Goal: Task Accomplishment & Management: Manage account settings

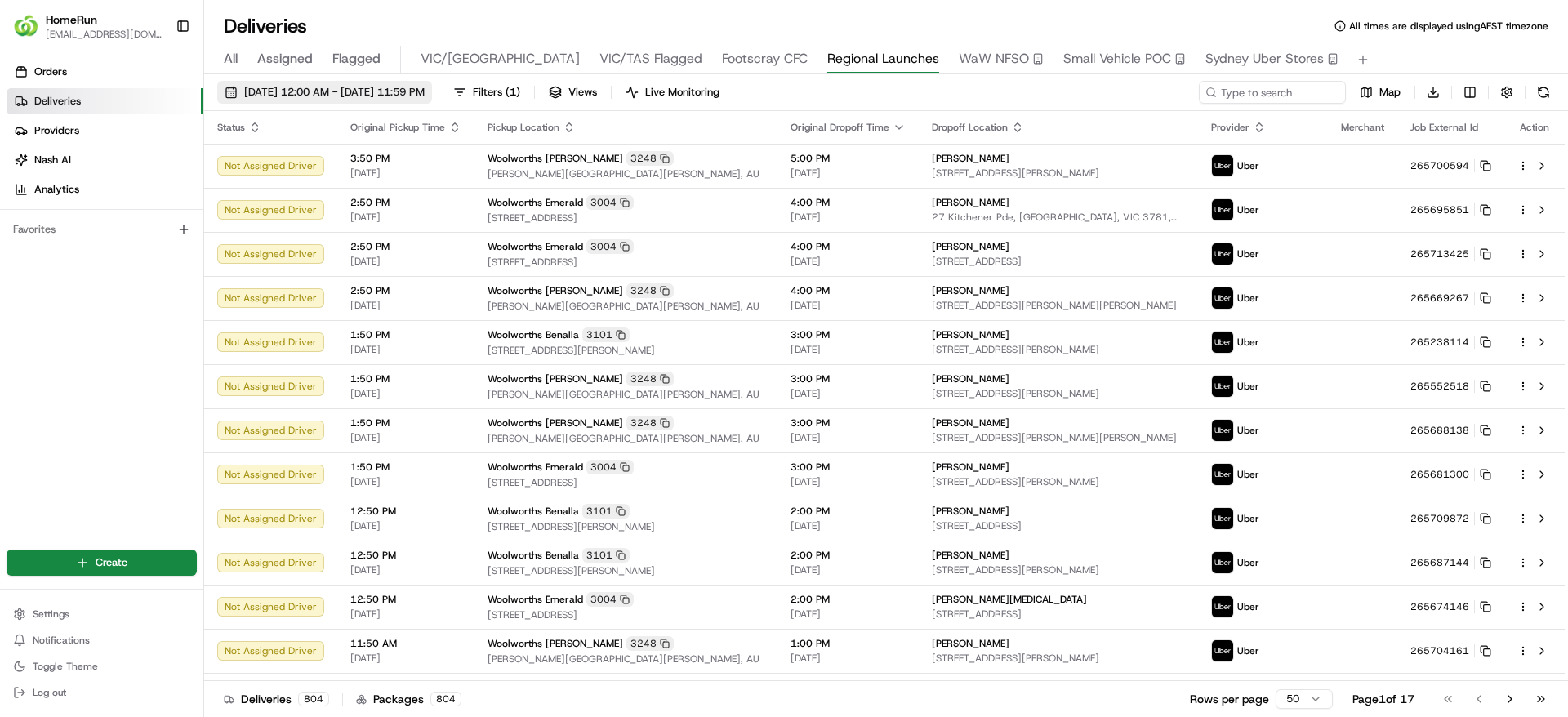
click at [354, 93] on span "[DATE] 12:00 AM - [DATE] 11:59 PM" at bounding box center [334, 92] width 180 height 15
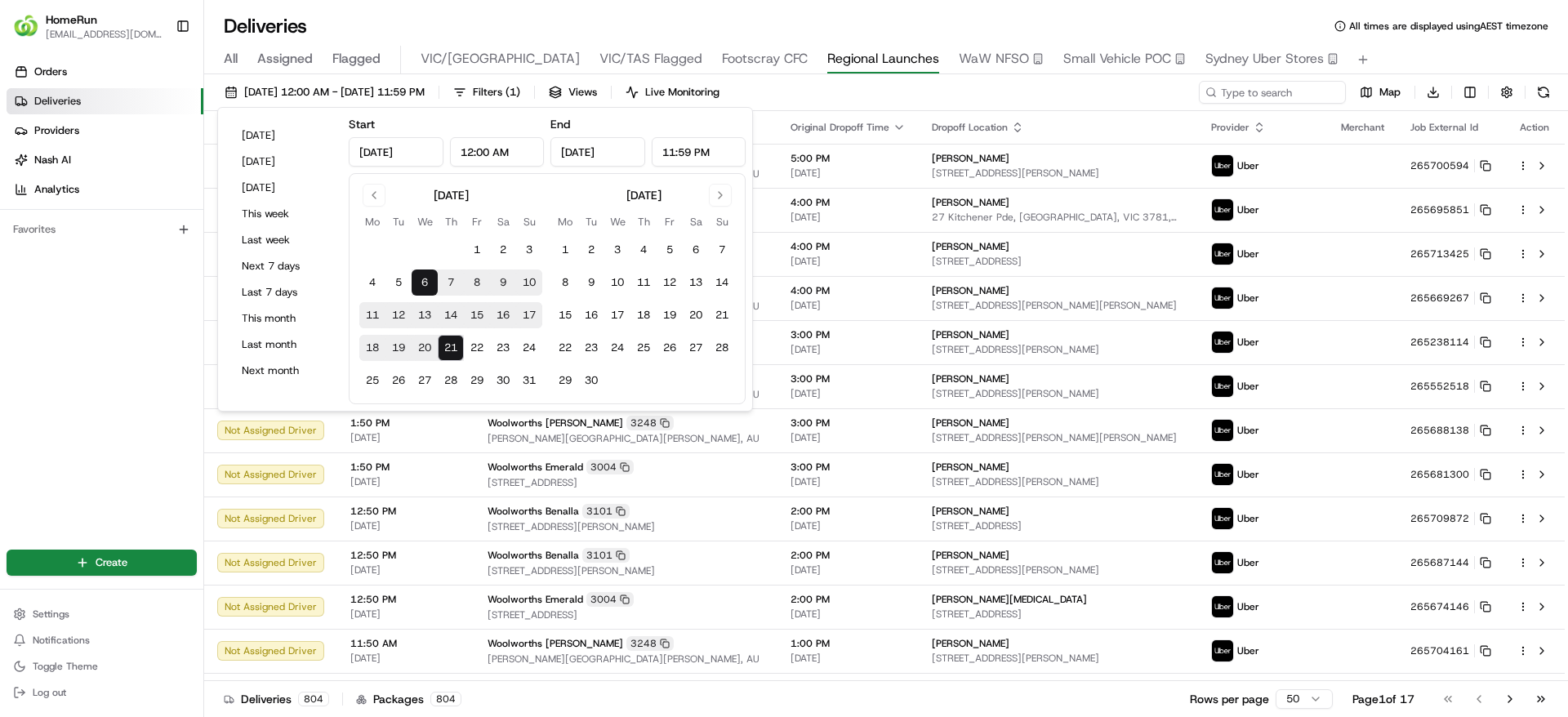
click at [425, 342] on button "20" at bounding box center [424, 348] width 26 height 26
type input "Aug 20, 2025"
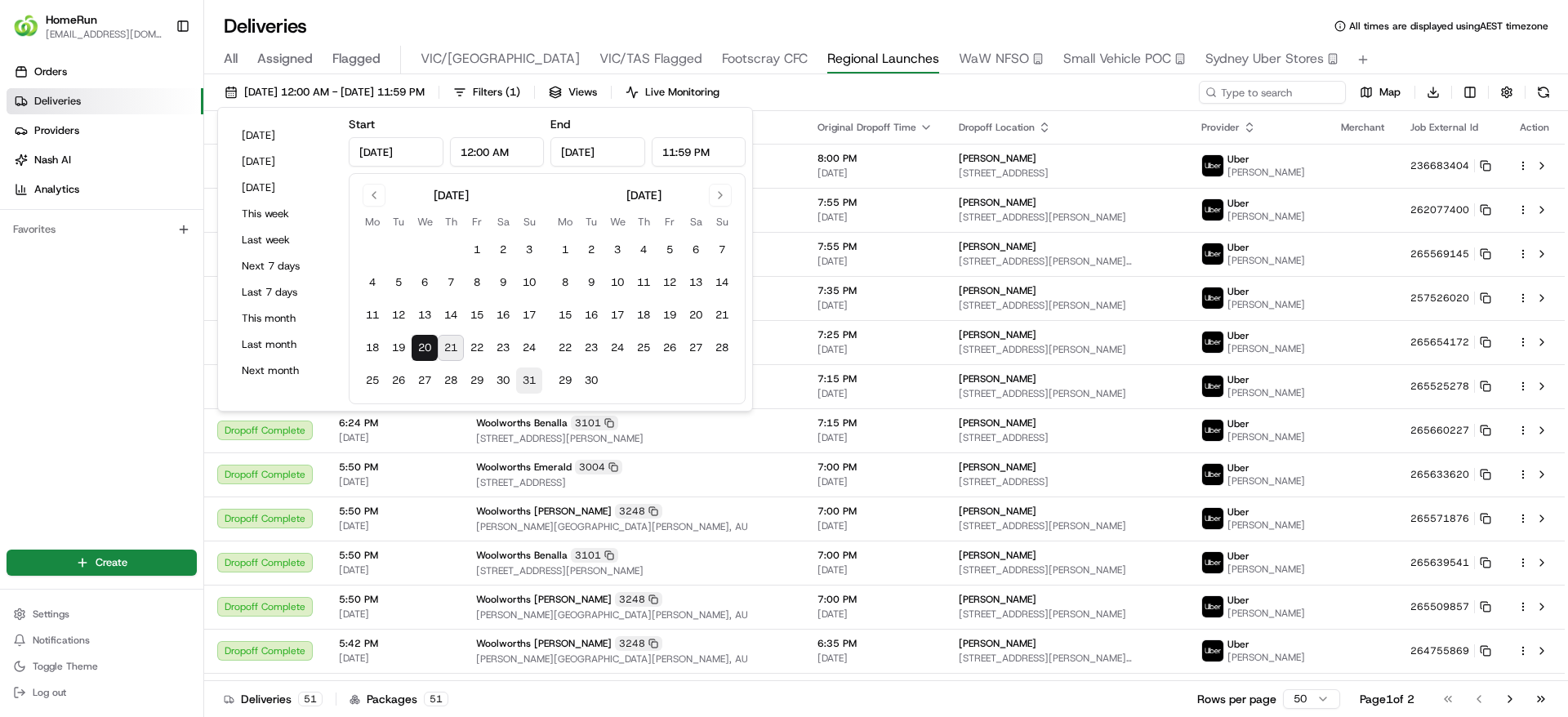
click at [523, 384] on button "31" at bounding box center [529, 381] width 26 height 26
type input "Aug 31, 2025"
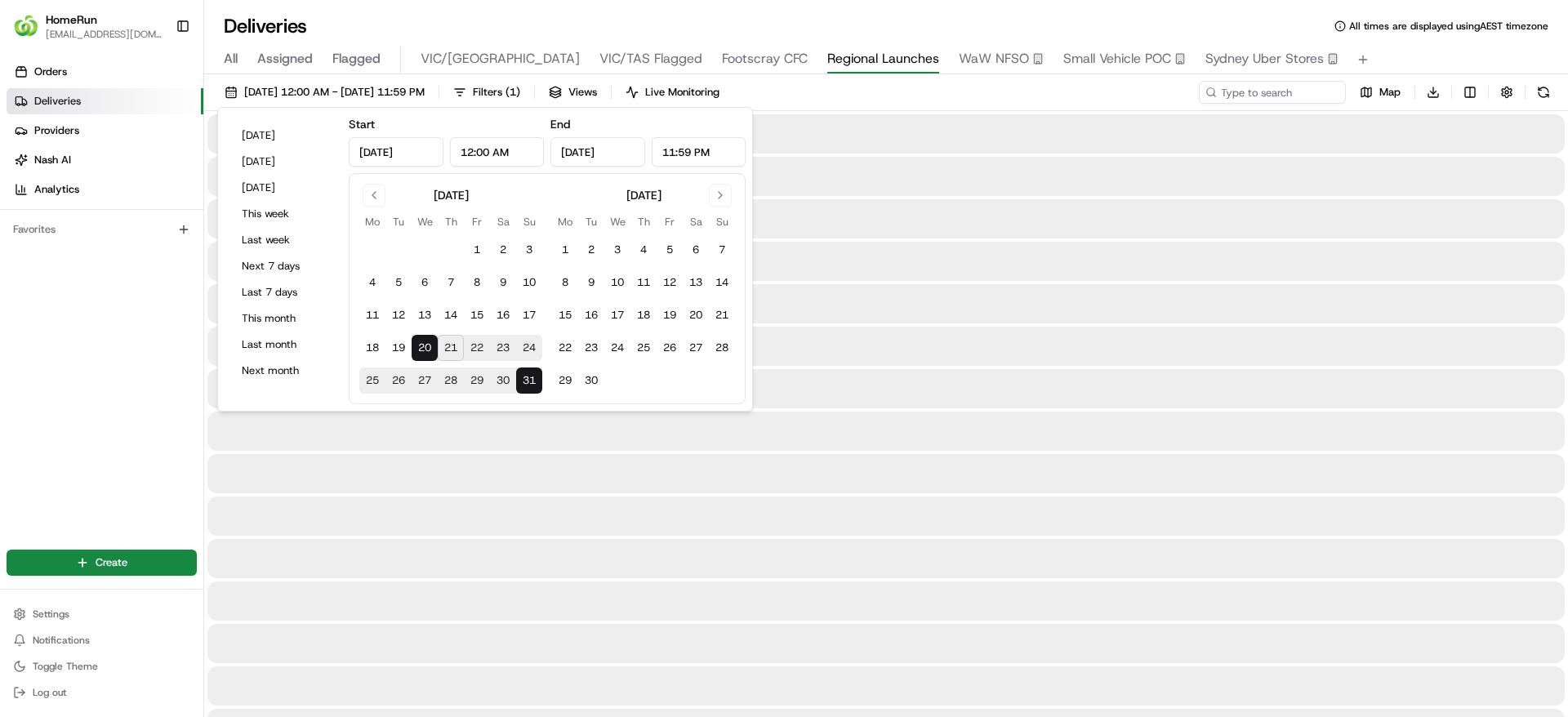
click at [40, 409] on div "Orders Deliveries Providers Nash AI Analytics Favorites" at bounding box center [101, 292] width 203 height 481
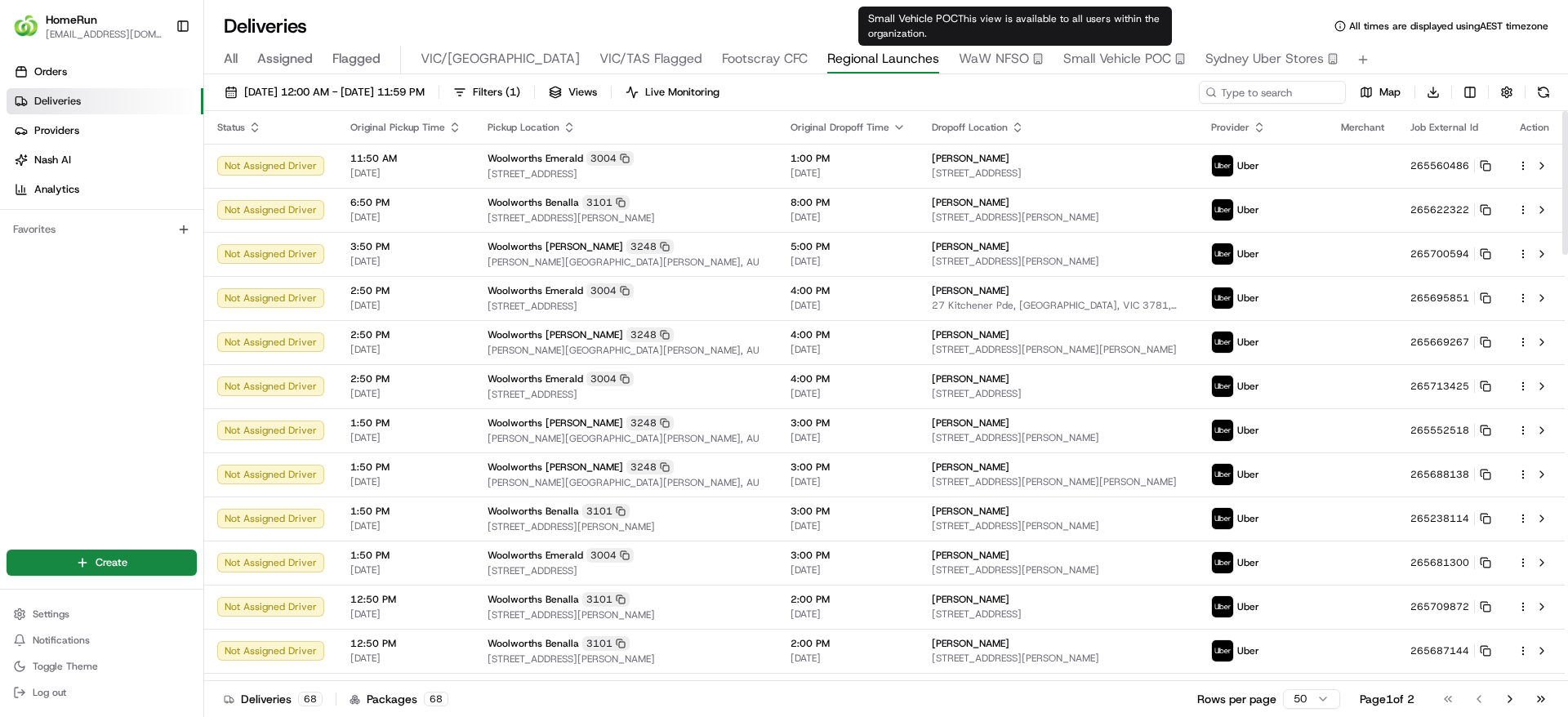
click at [92, 342] on div "Orders Deliveries Providers Nash AI Analytics Favorites" at bounding box center [101, 292] width 203 height 481
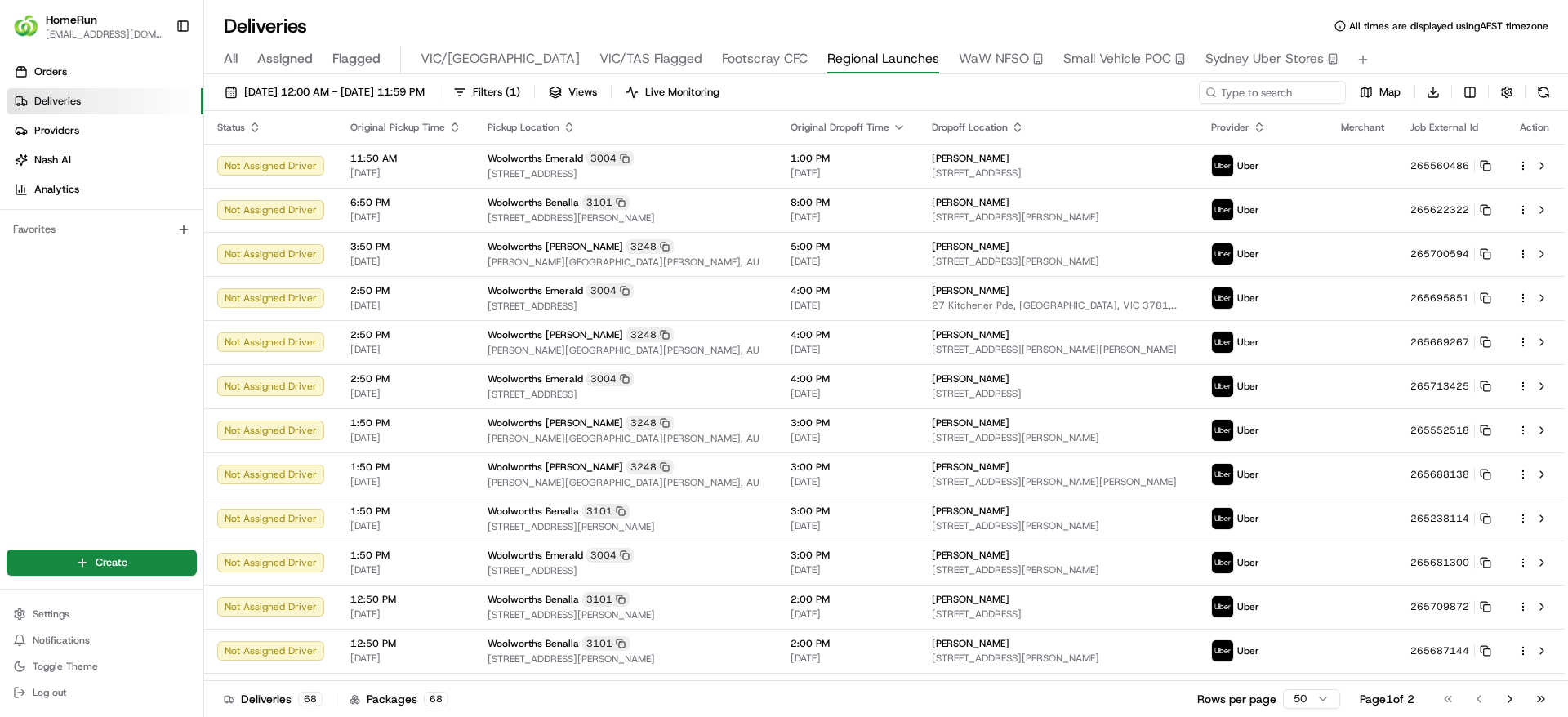
click at [1, 330] on div "Orders Deliveries Providers Nash AI Analytics Favorites" at bounding box center [101, 292] width 203 height 481
click at [85, 386] on div "Orders Deliveries Providers Nash AI Analytics Favorites" at bounding box center [101, 292] width 203 height 481
click at [79, 419] on div "Orders Deliveries Providers Nash AI Analytics Favorites" at bounding box center [101, 292] width 203 height 481
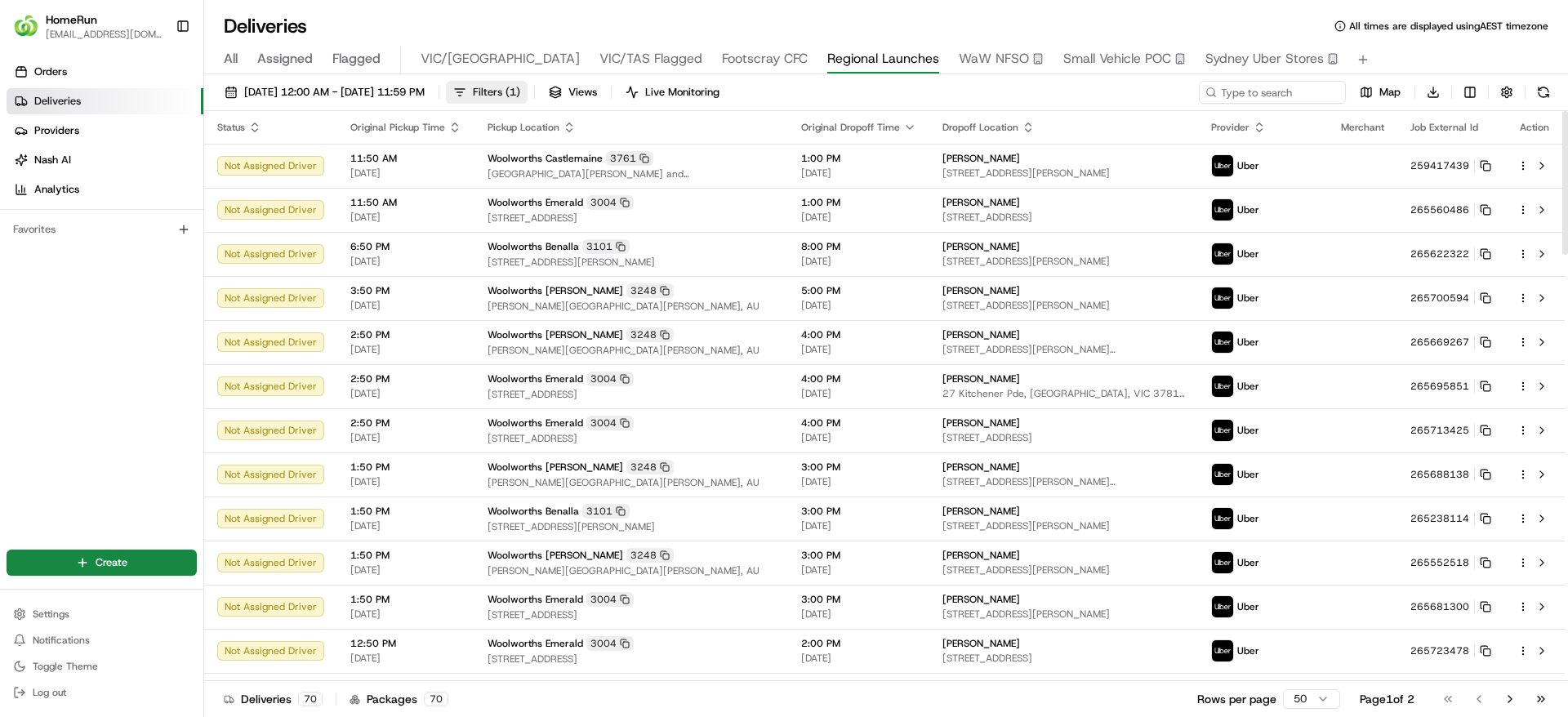
click at [520, 92] on span "Filters ( 1 )" at bounding box center [496, 92] width 47 height 15
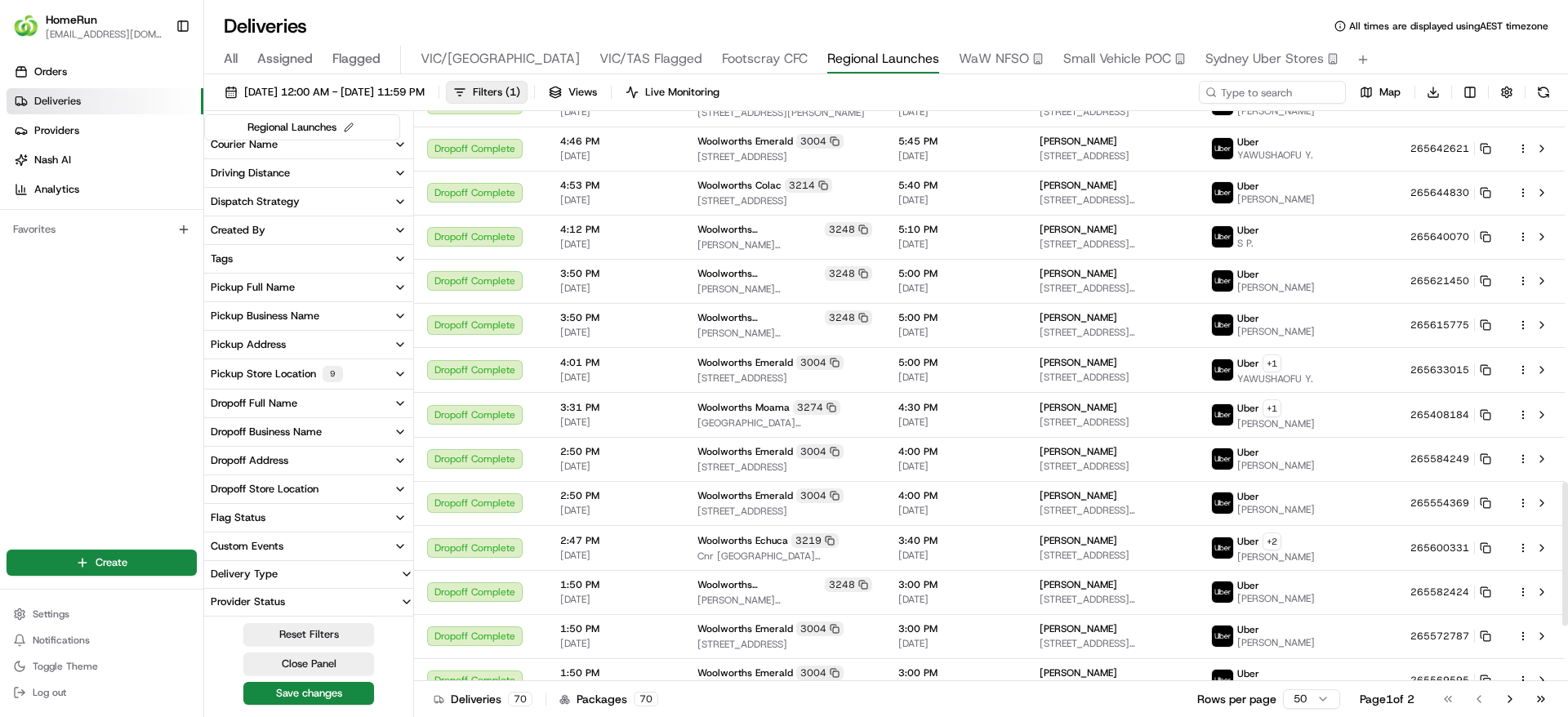
scroll to position [1693, 0]
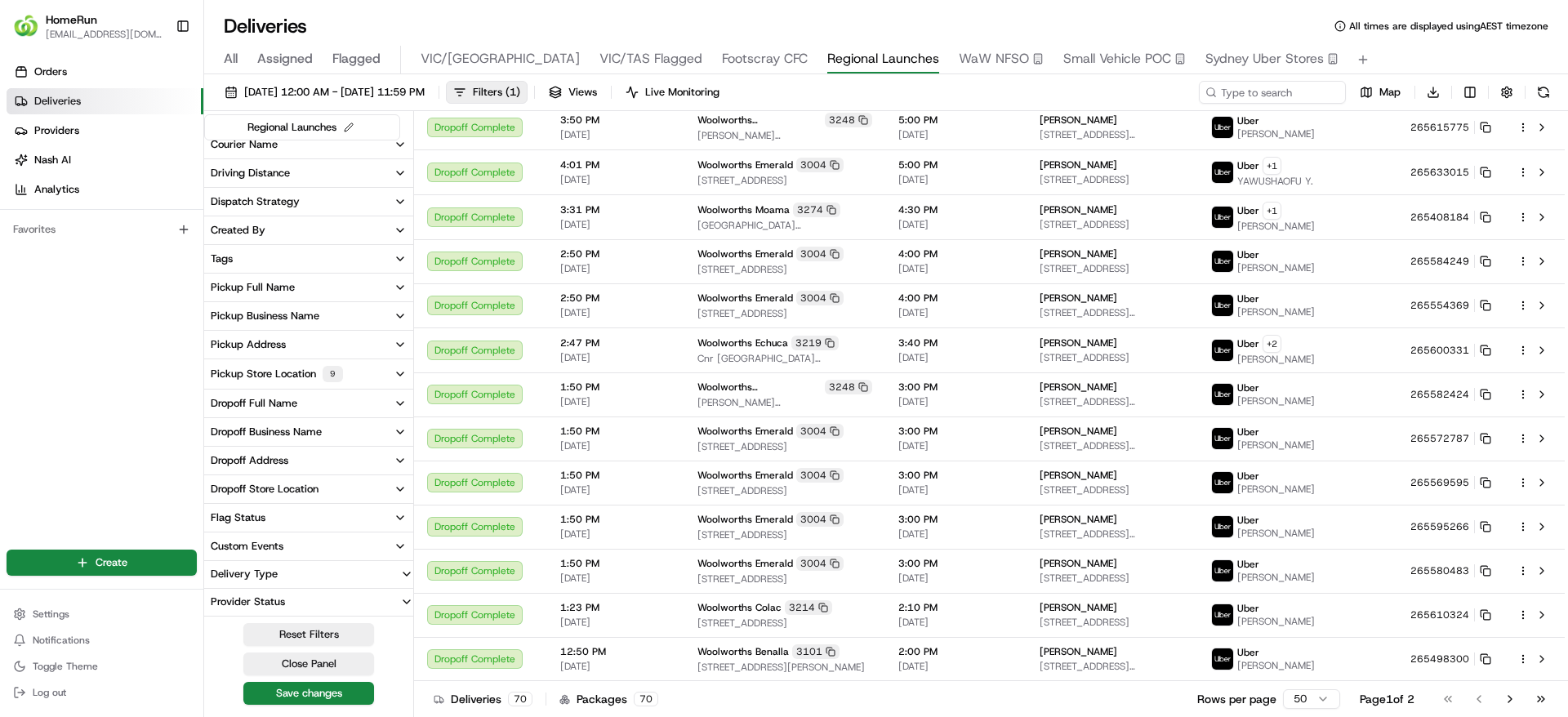
click at [229, 60] on span "All" at bounding box center [230, 59] width 14 height 20
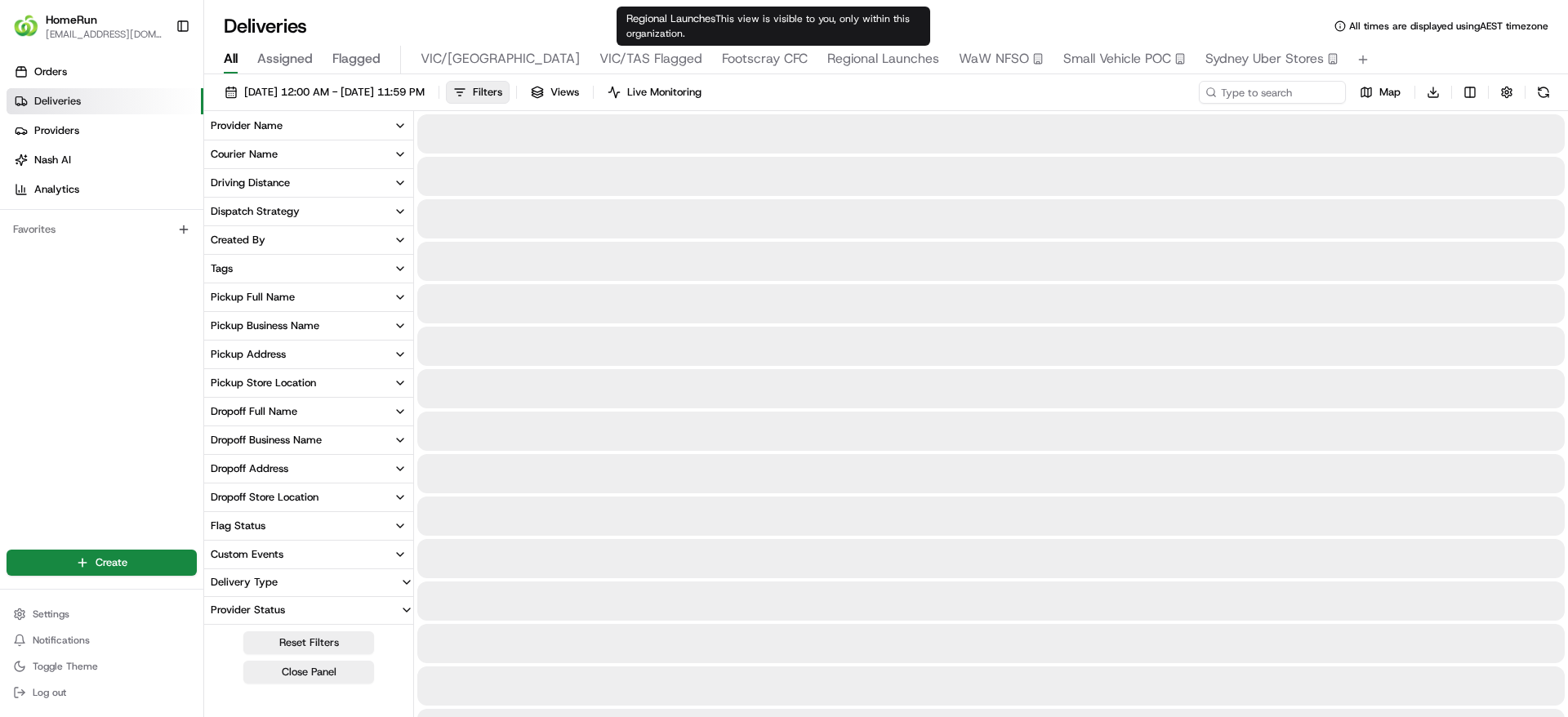
click at [828, 56] on span "Regional Launches" at bounding box center [883, 59] width 112 height 20
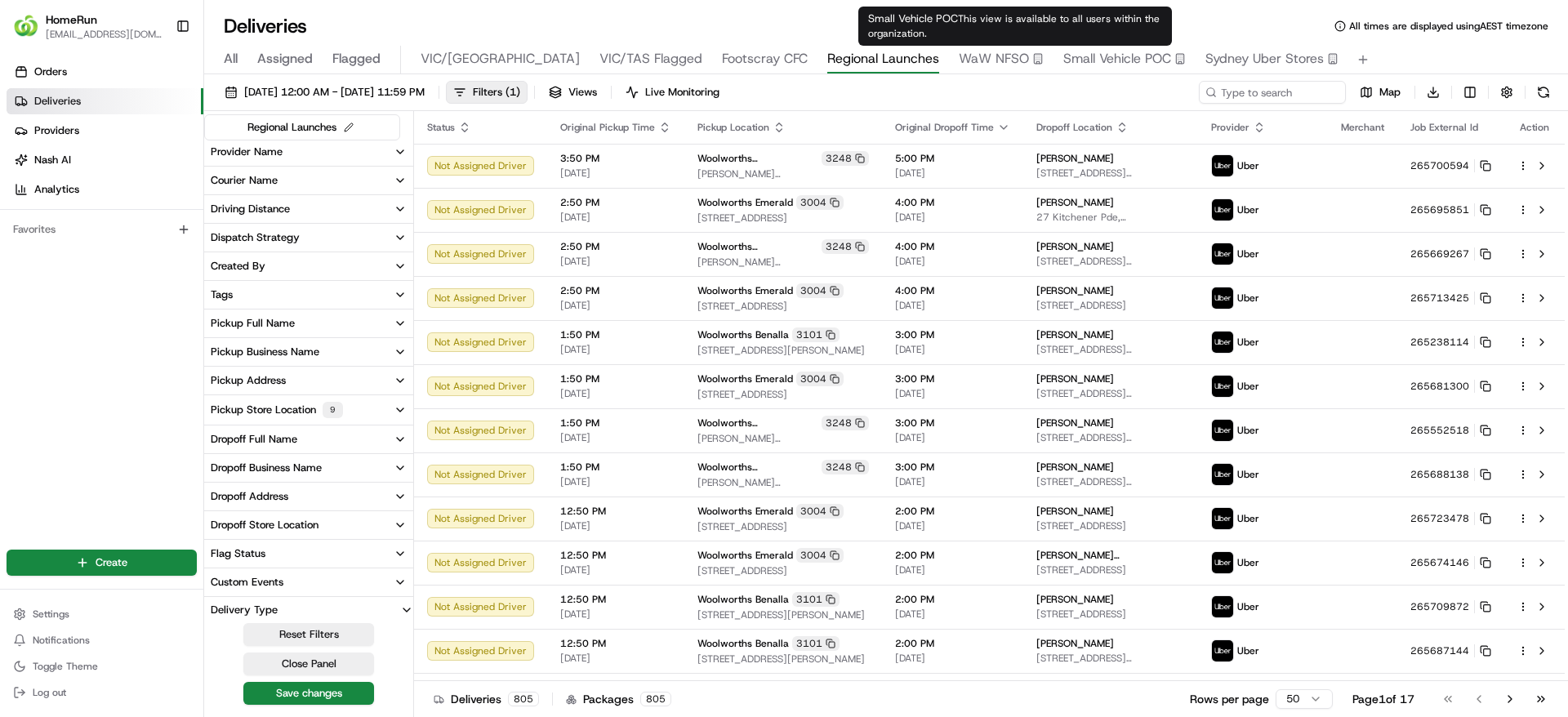
click at [1064, 55] on span "Small Vehicle POC" at bounding box center [1117, 59] width 107 height 20
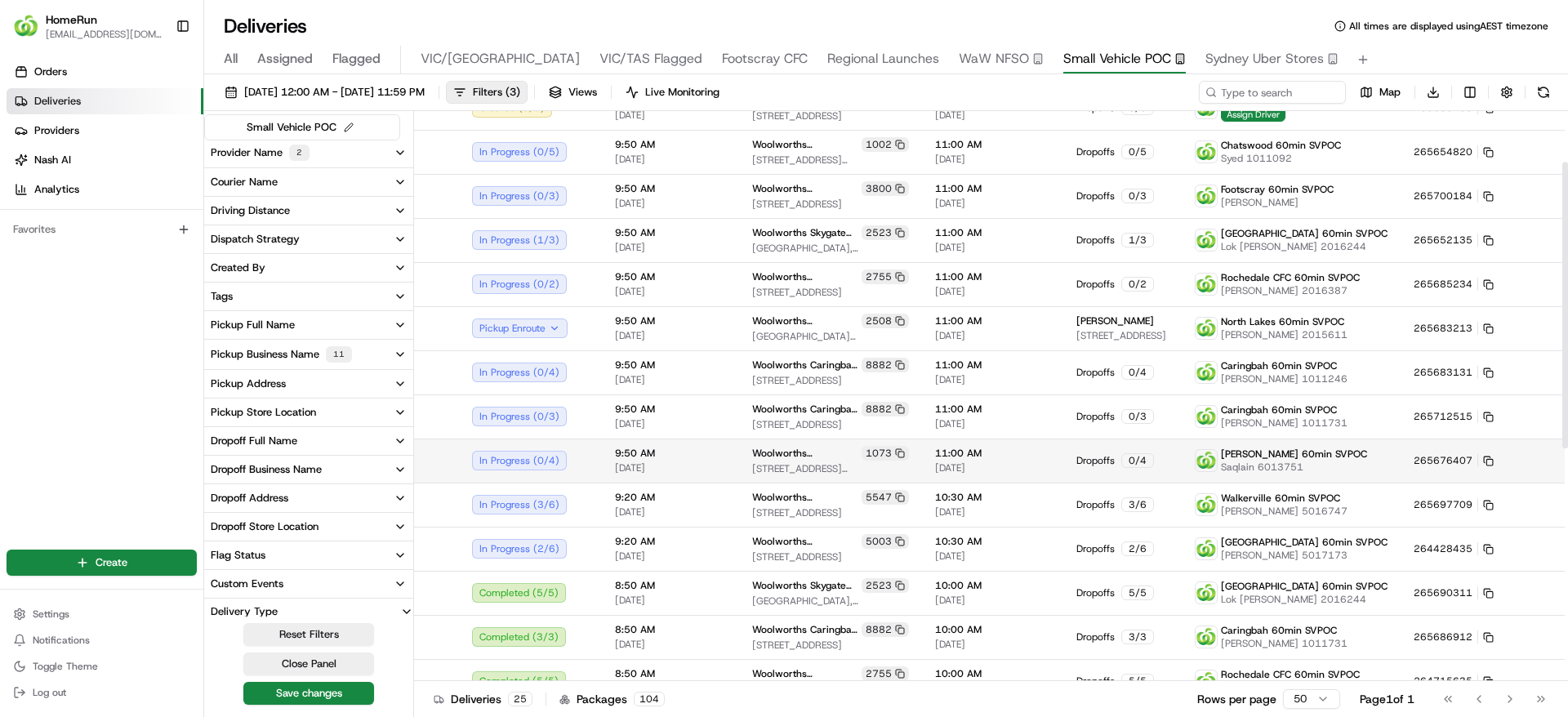
scroll to position [101, 0]
click at [707, 481] on td "9:50 AM 21/08/2025" at bounding box center [670, 462] width 137 height 44
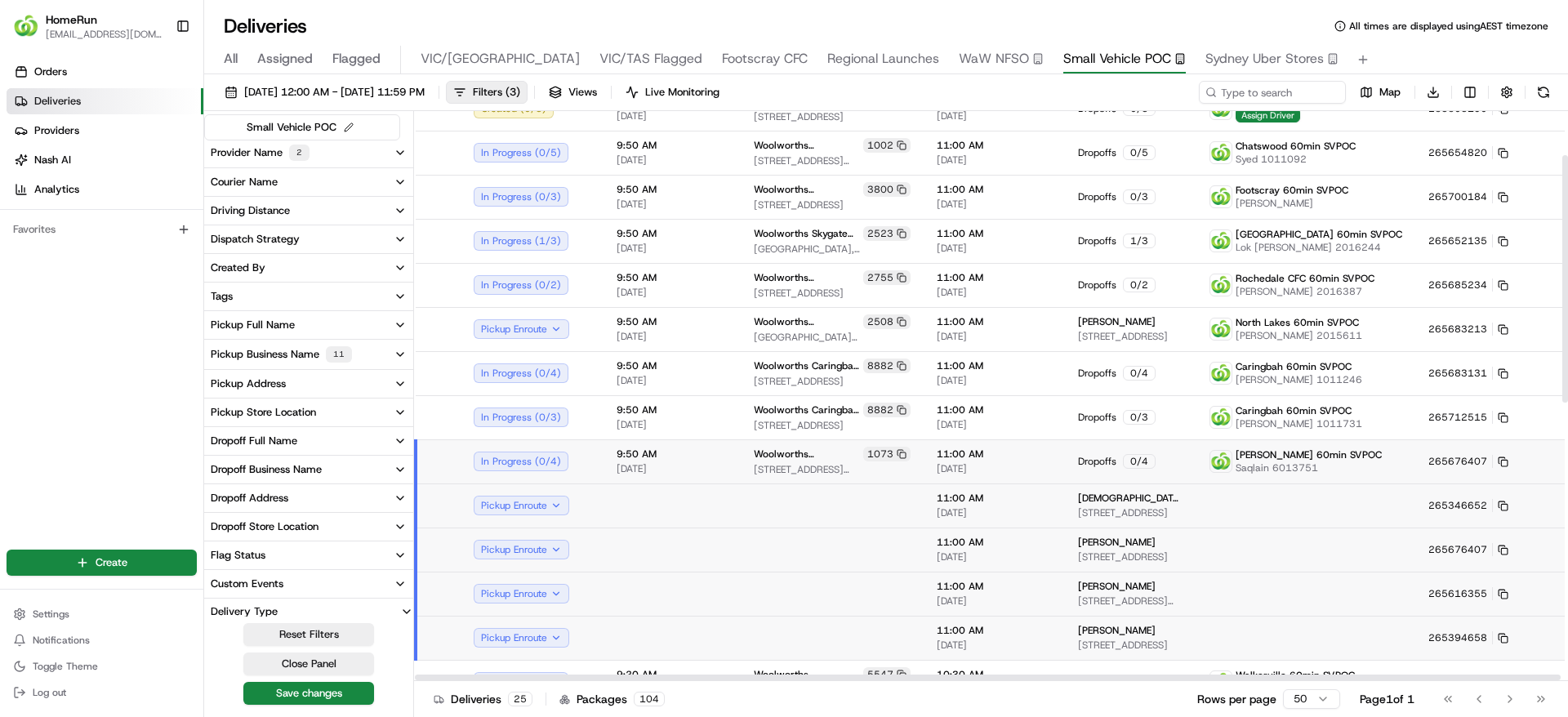
click at [698, 466] on span "21/08/2025" at bounding box center [672, 469] width 111 height 13
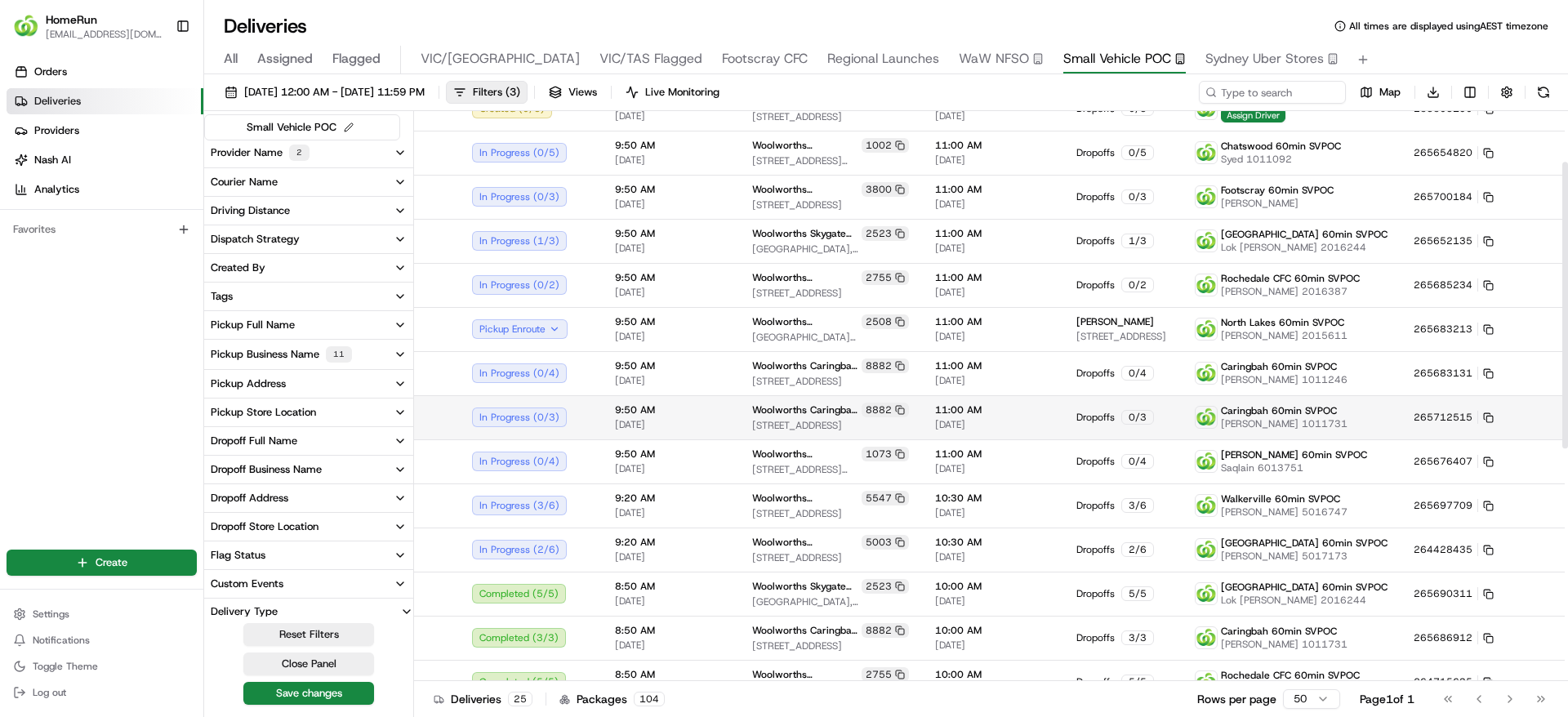
click at [698, 400] on td "9:50 AM 21/08/2025" at bounding box center [670, 417] width 137 height 44
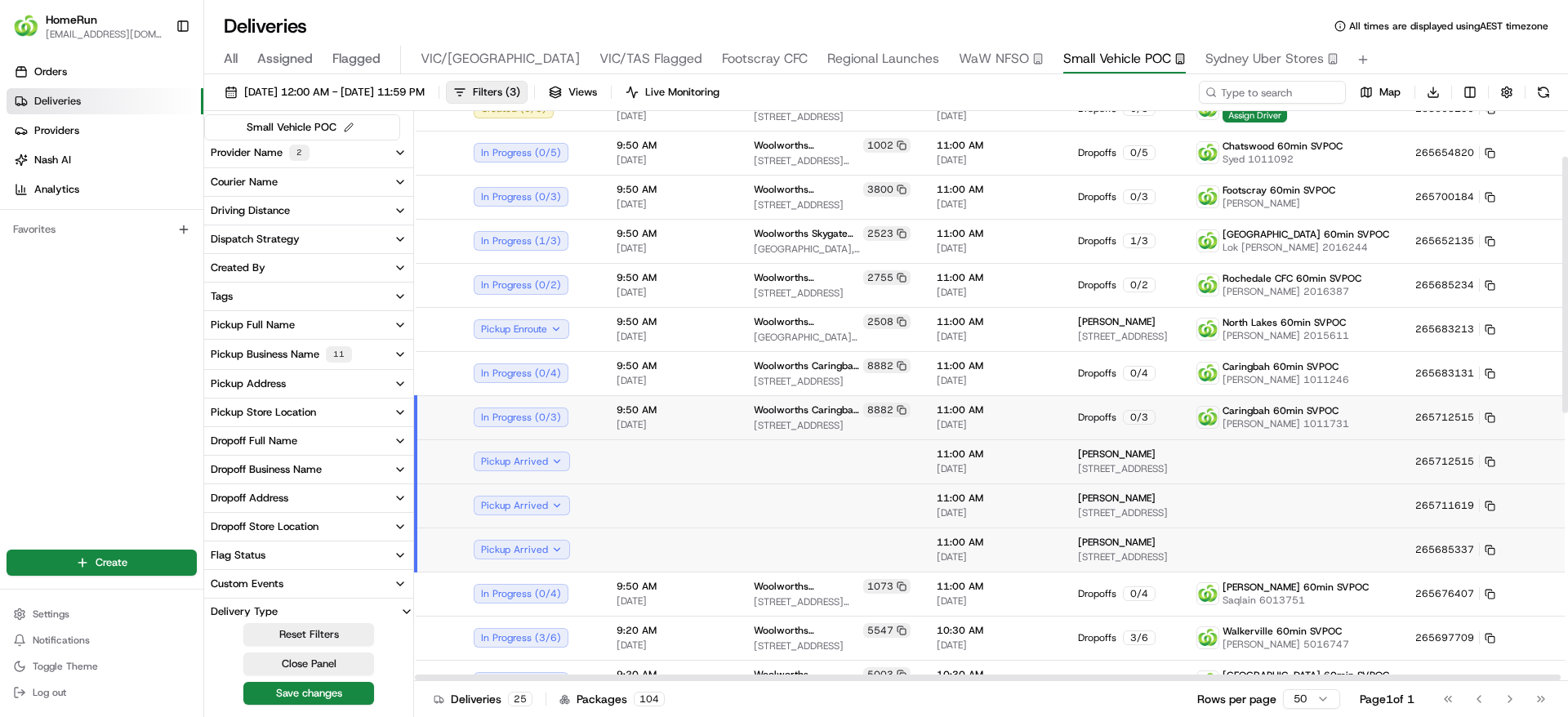
click at [698, 400] on td "9:50 AM 21/08/2025" at bounding box center [672, 417] width 137 height 44
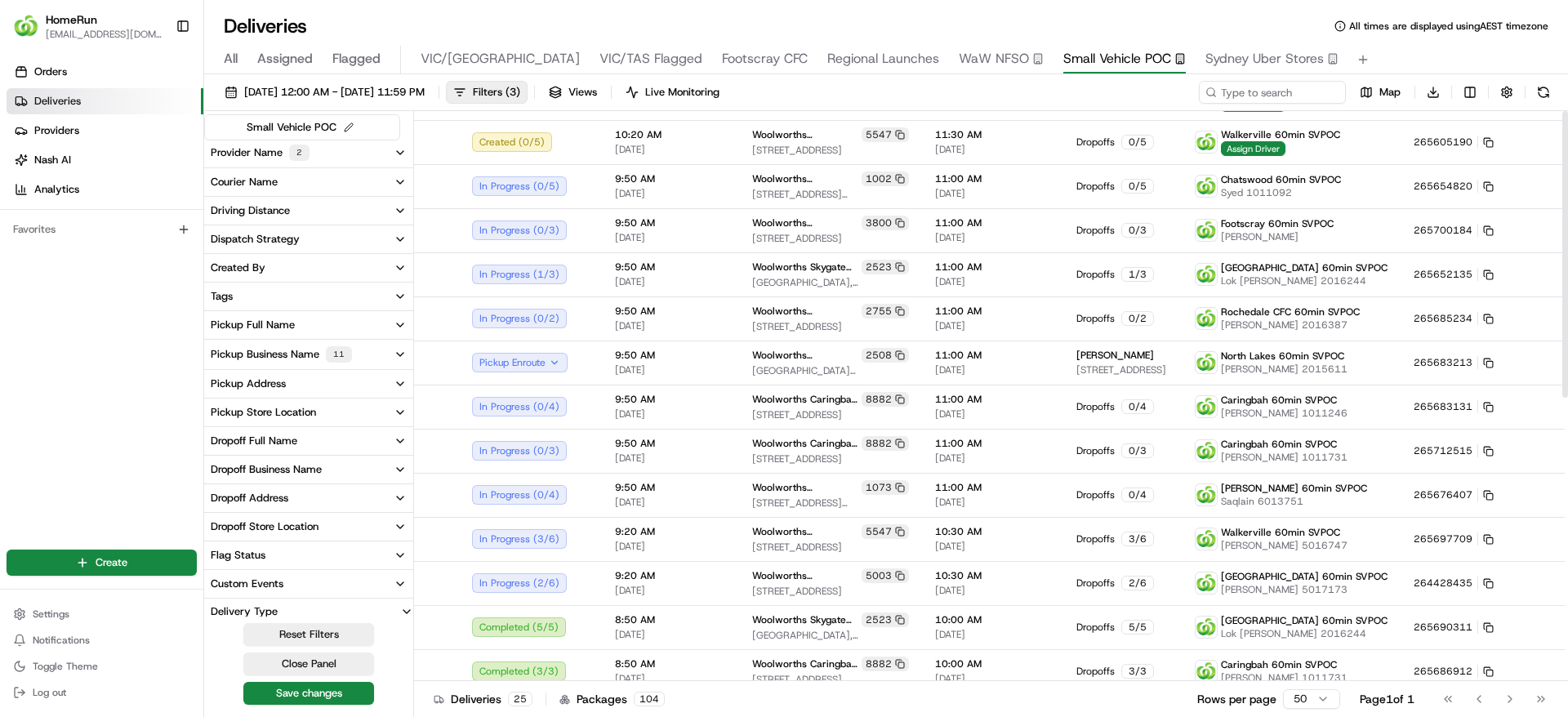
scroll to position [0, 0]
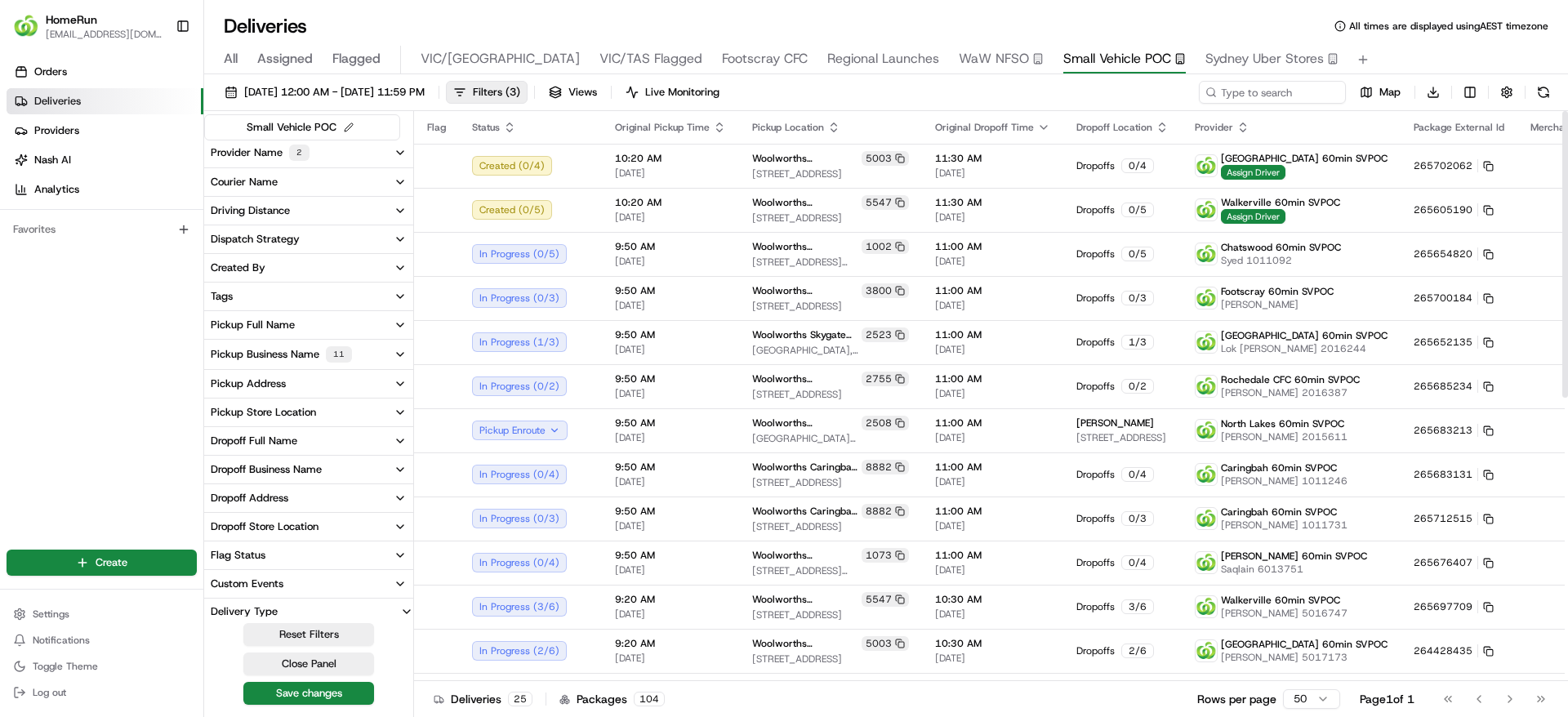
click at [4, 386] on div "Orders Deliveries Providers Nash AI Analytics Favorites" at bounding box center [101, 292] width 203 height 481
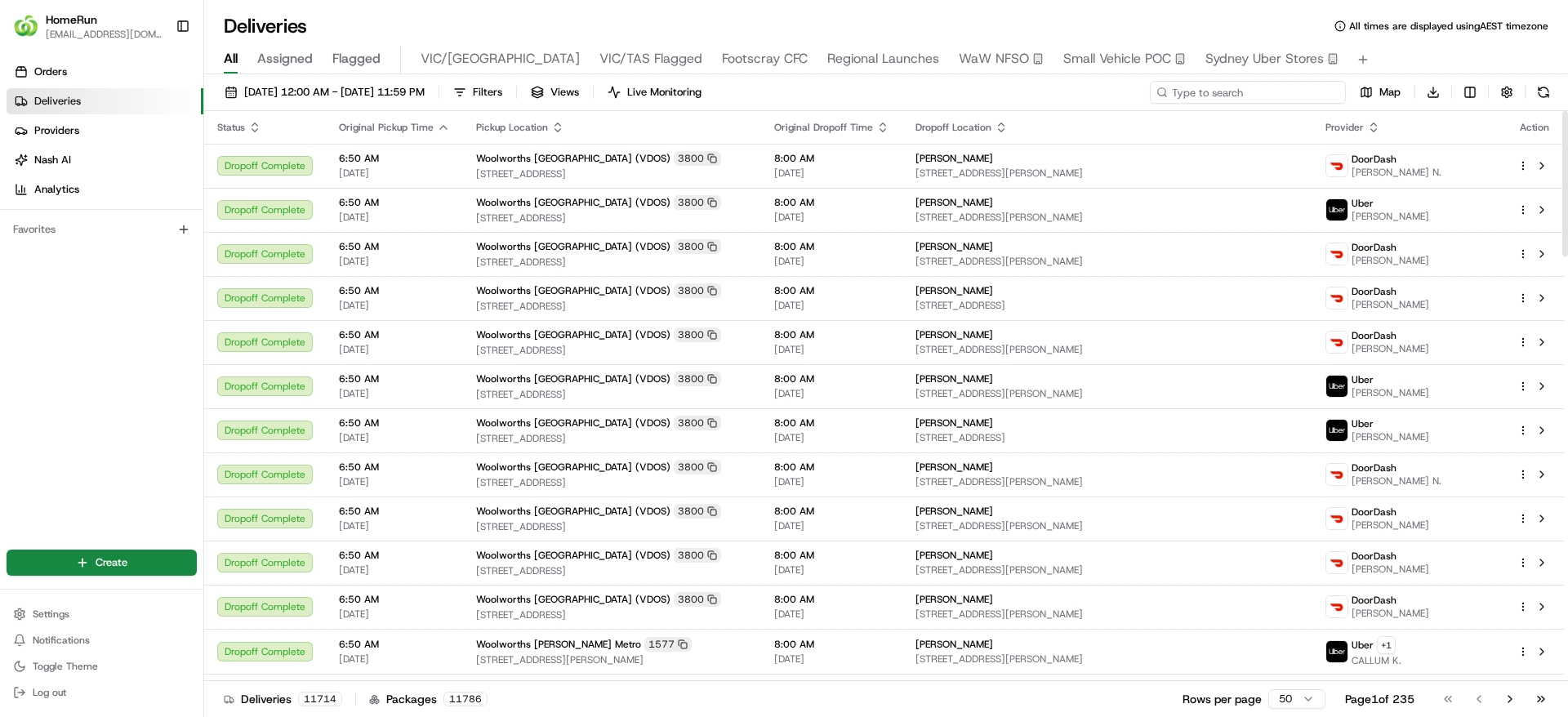
click at [1253, 90] on input at bounding box center [1247, 92] width 196 height 23
paste input "263089812"
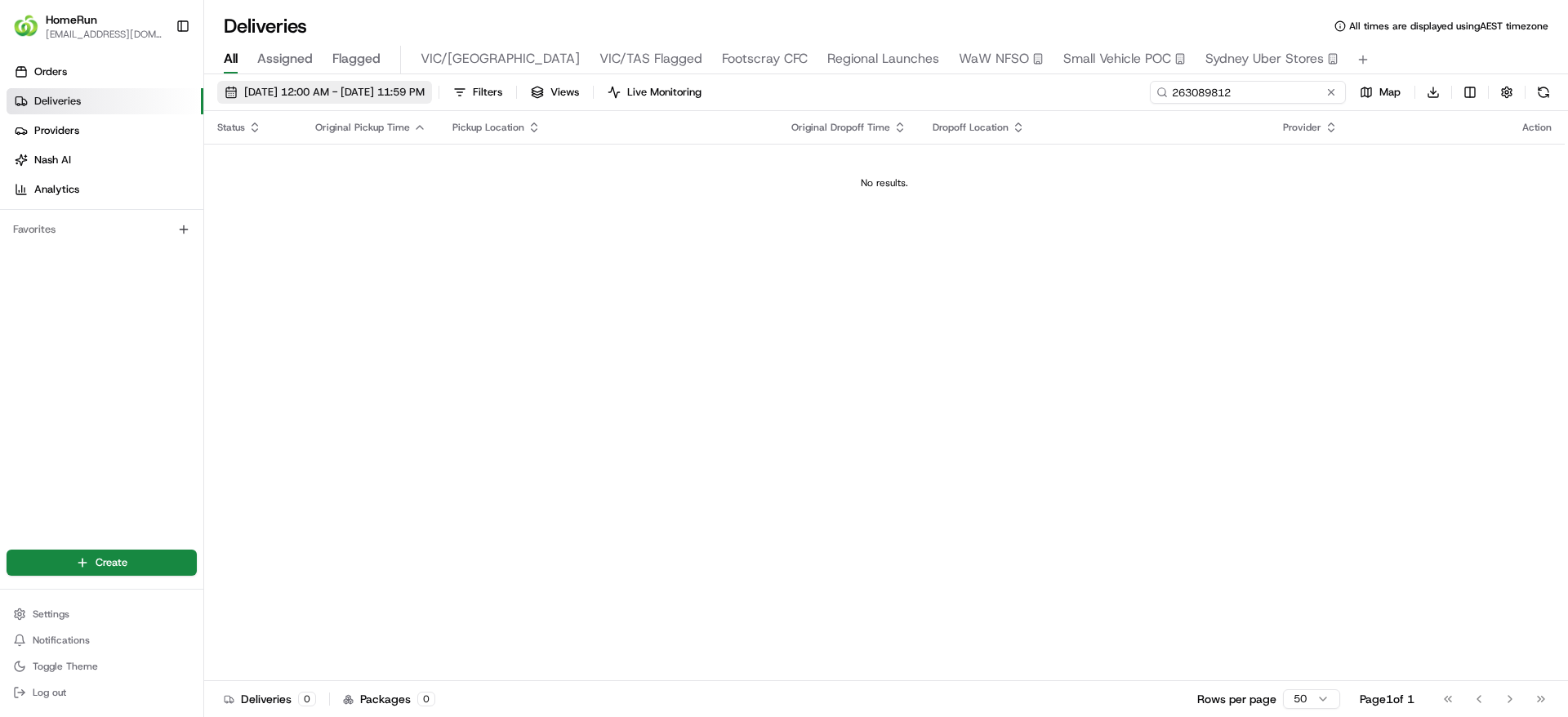
type input "263089812"
click at [270, 98] on span "21/08/2025 12:00 AM - 21/08/2025 11:59 PM" at bounding box center [334, 92] width 180 height 15
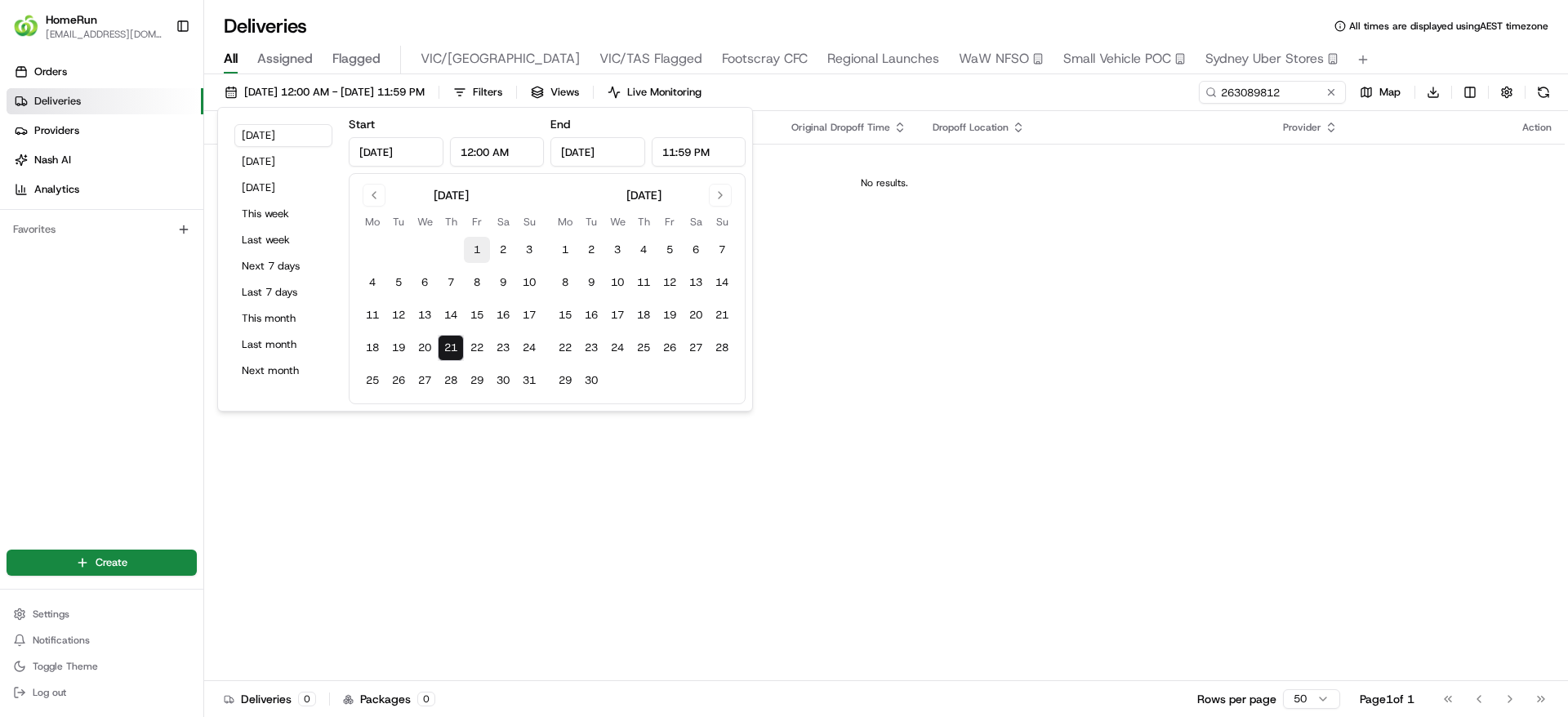
click at [474, 248] on button "1" at bounding box center [476, 250] width 26 height 26
type input "Aug 1, 2025"
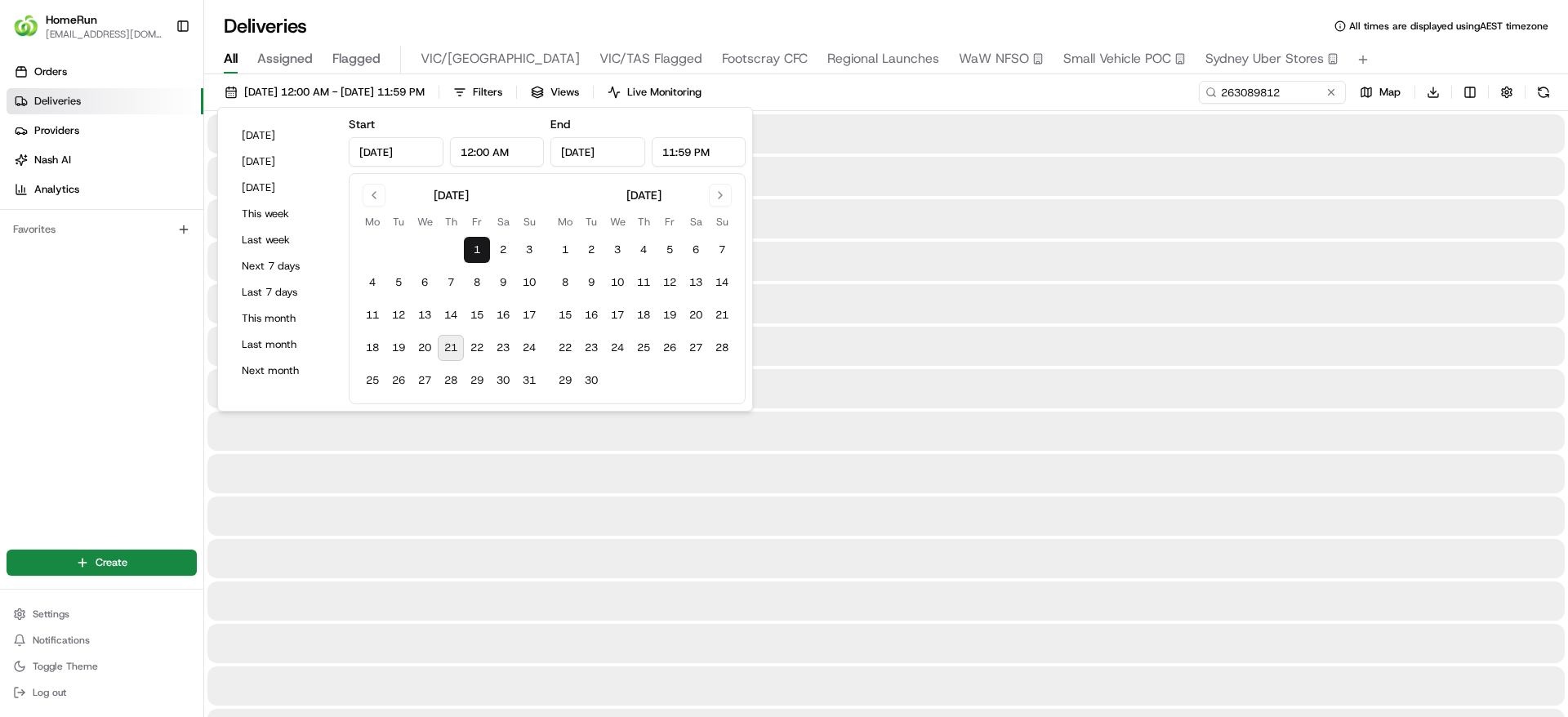
click at [447, 347] on button "21" at bounding box center [451, 348] width 26 height 26
type input "Aug 21, 2025"
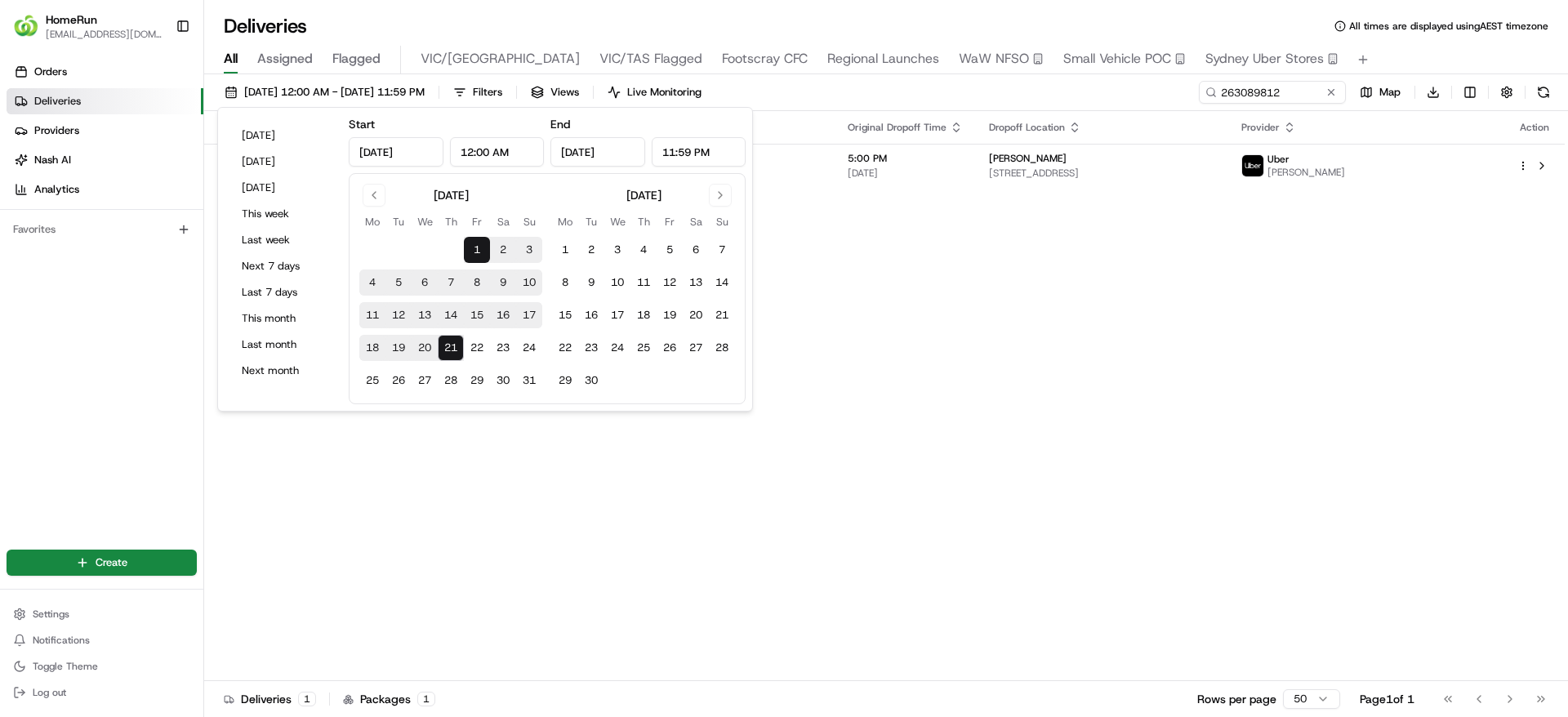
click at [1002, 325] on div "Status Original Pickup Time Pickup Location Original Dropoff Time Dropoff Locat…" at bounding box center [884, 396] width 1360 height 570
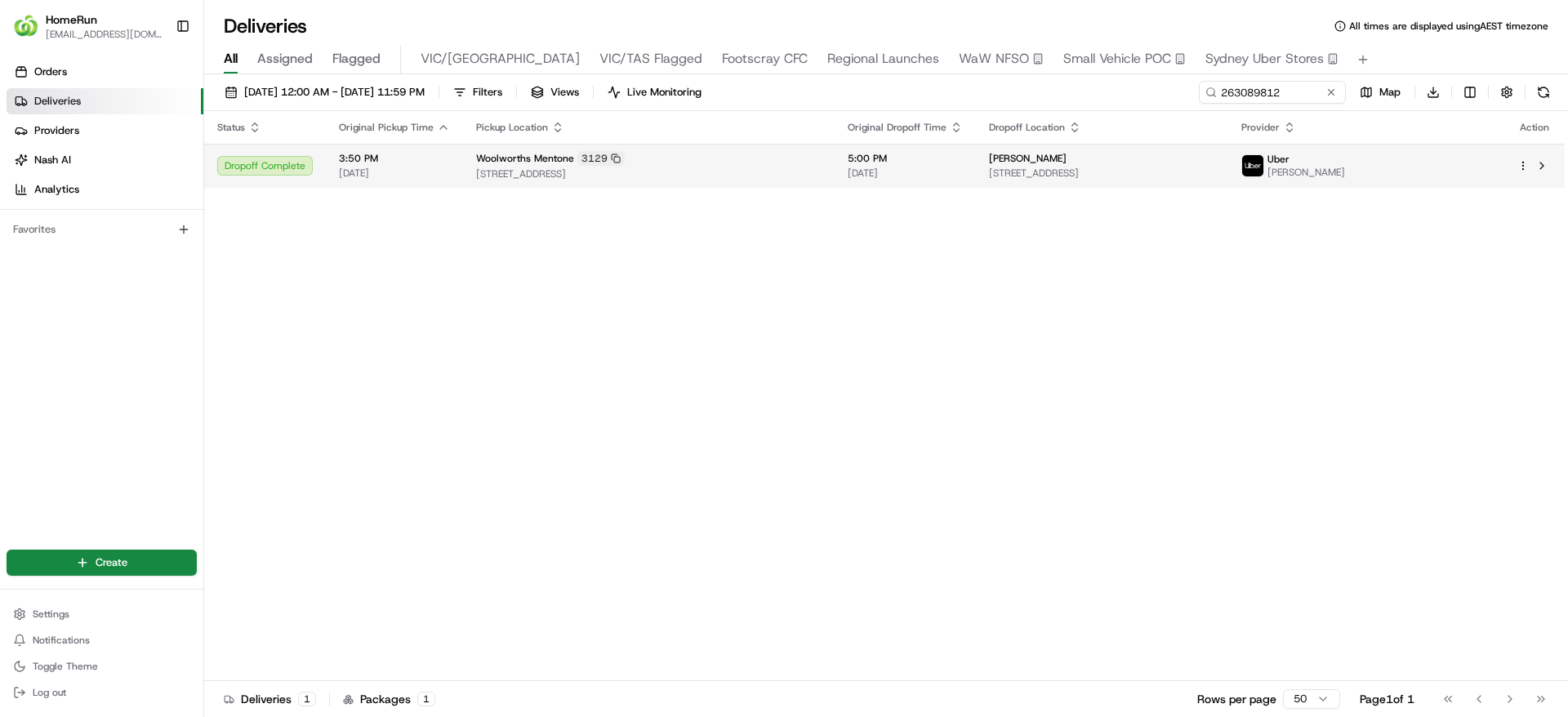
click at [851, 183] on td "5:00 PM 03/08/2025" at bounding box center [905, 166] width 141 height 44
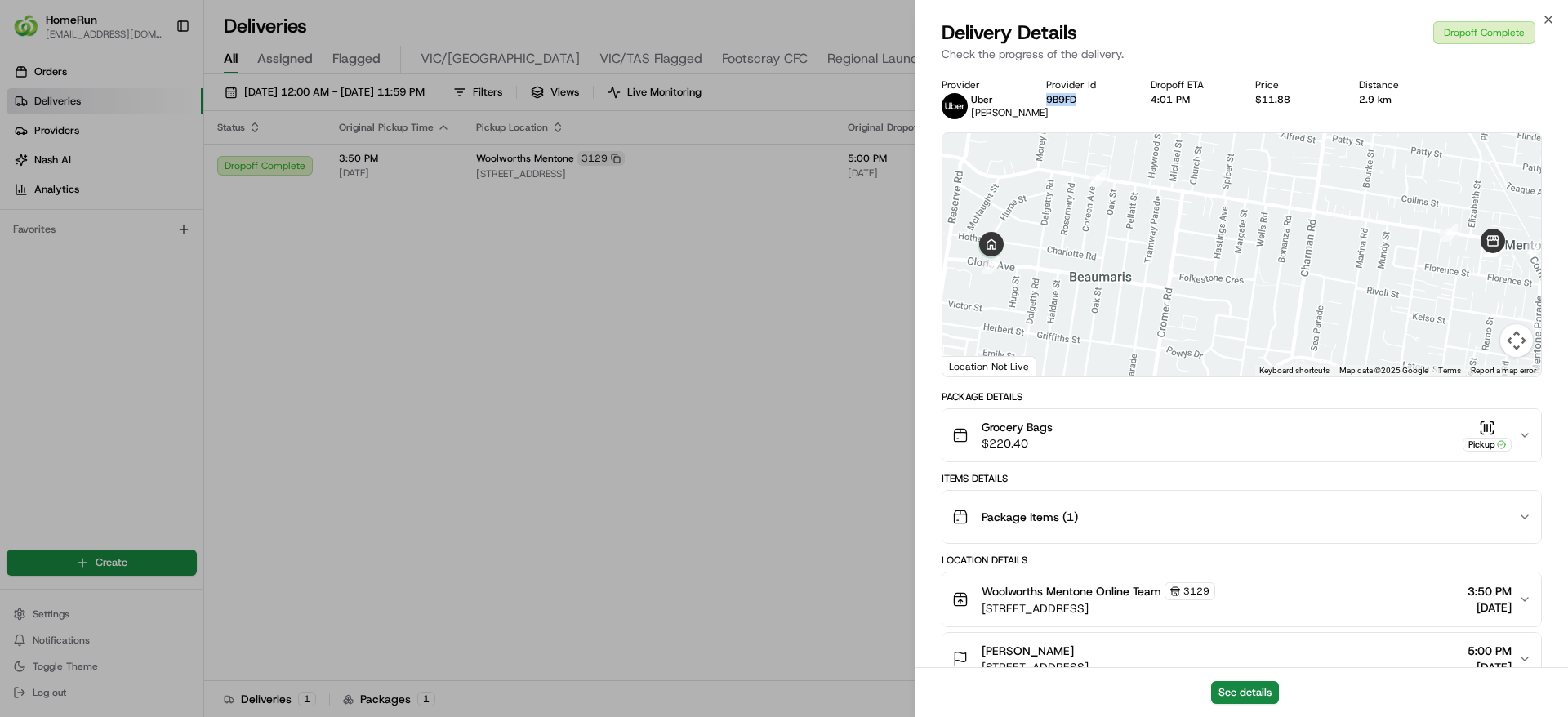
copy button "9B9FD"
drag, startPoint x: 1086, startPoint y: 97, endPoint x: 1046, endPoint y: 111, distance: 42.4
click at [1046, 111] on div "Provider Uber RAVINDER KUMAR R. Provider Id 9B9FD Dropoff ETA 4:01 PM Price $11…" at bounding box center [1241, 98] width 600 height 41
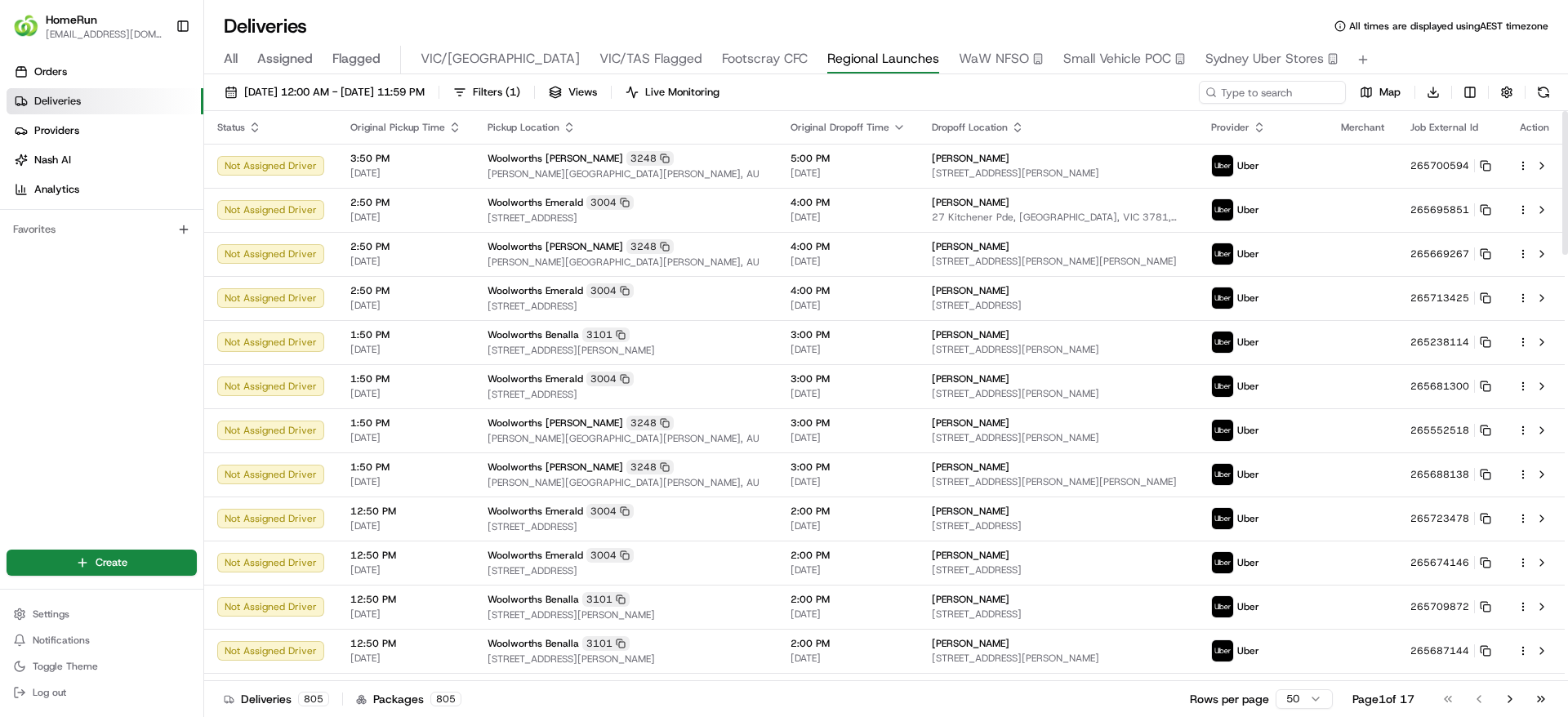
click at [127, 321] on div "Orders Deliveries Providers [PERSON_NAME] Analytics Favorites" at bounding box center [101, 292] width 203 height 481
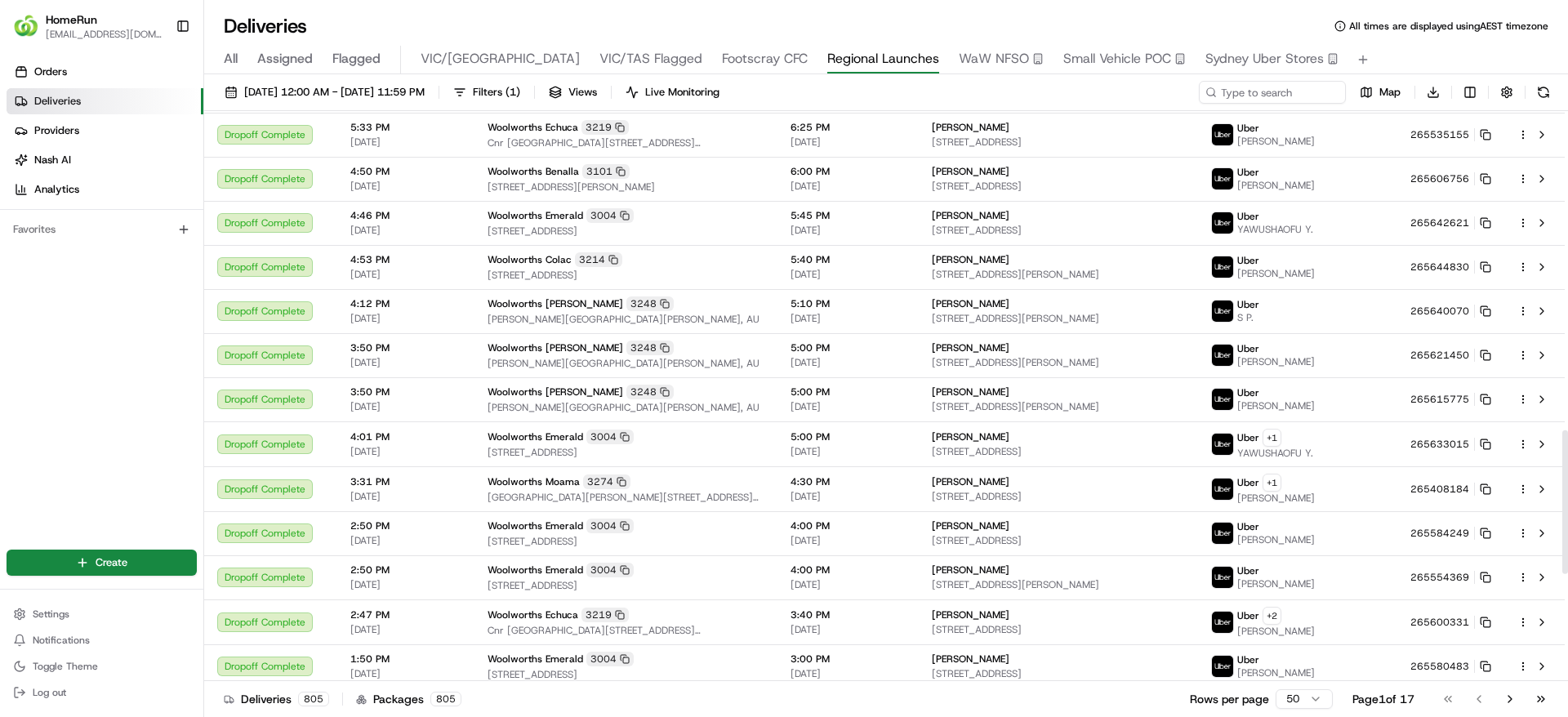
scroll to position [1267, 0]
click at [520, 97] on span "Filters ( 1 )" at bounding box center [496, 92] width 47 height 15
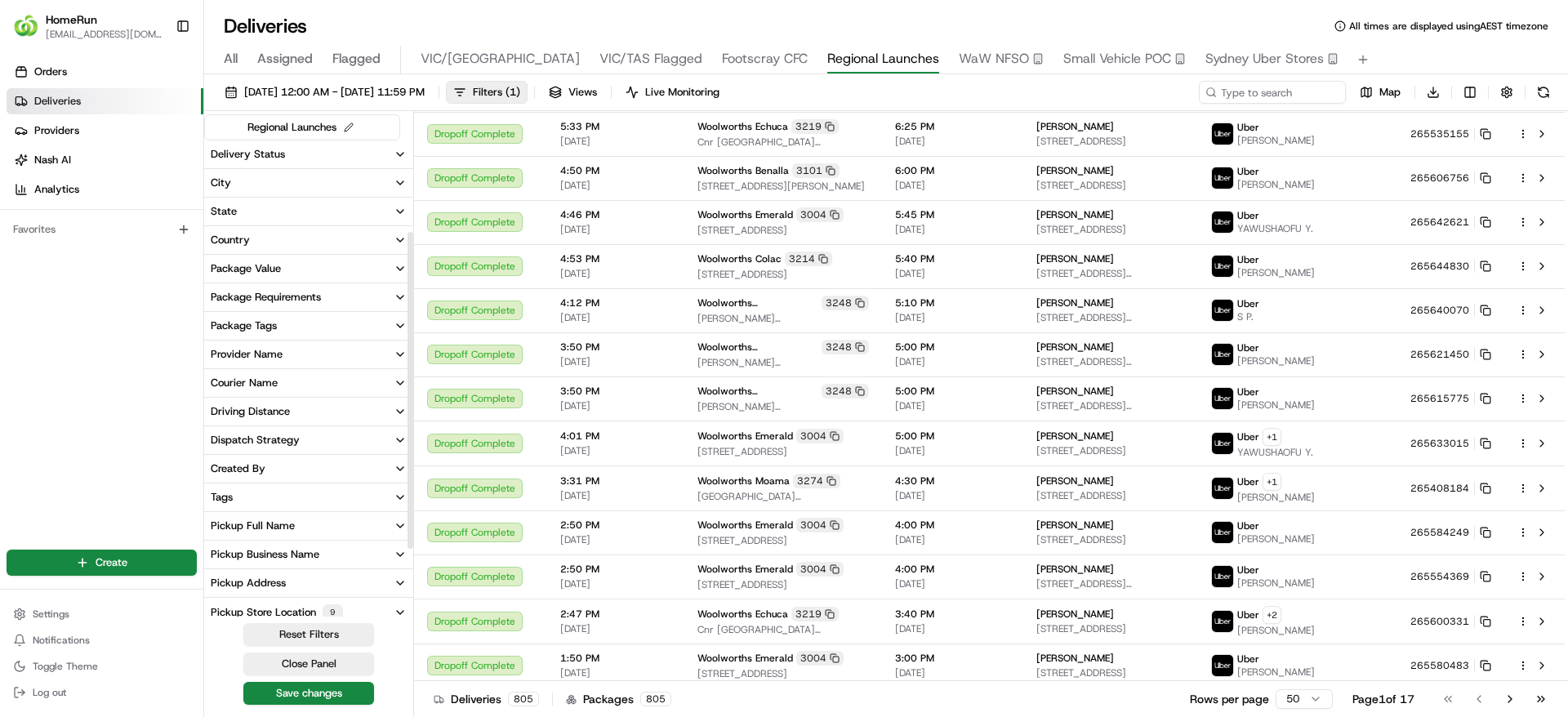
click at [271, 437] on div "Delivery Status City State Country Package Value Package Requirements Package T…" at bounding box center [309, 497] width 209 height 715
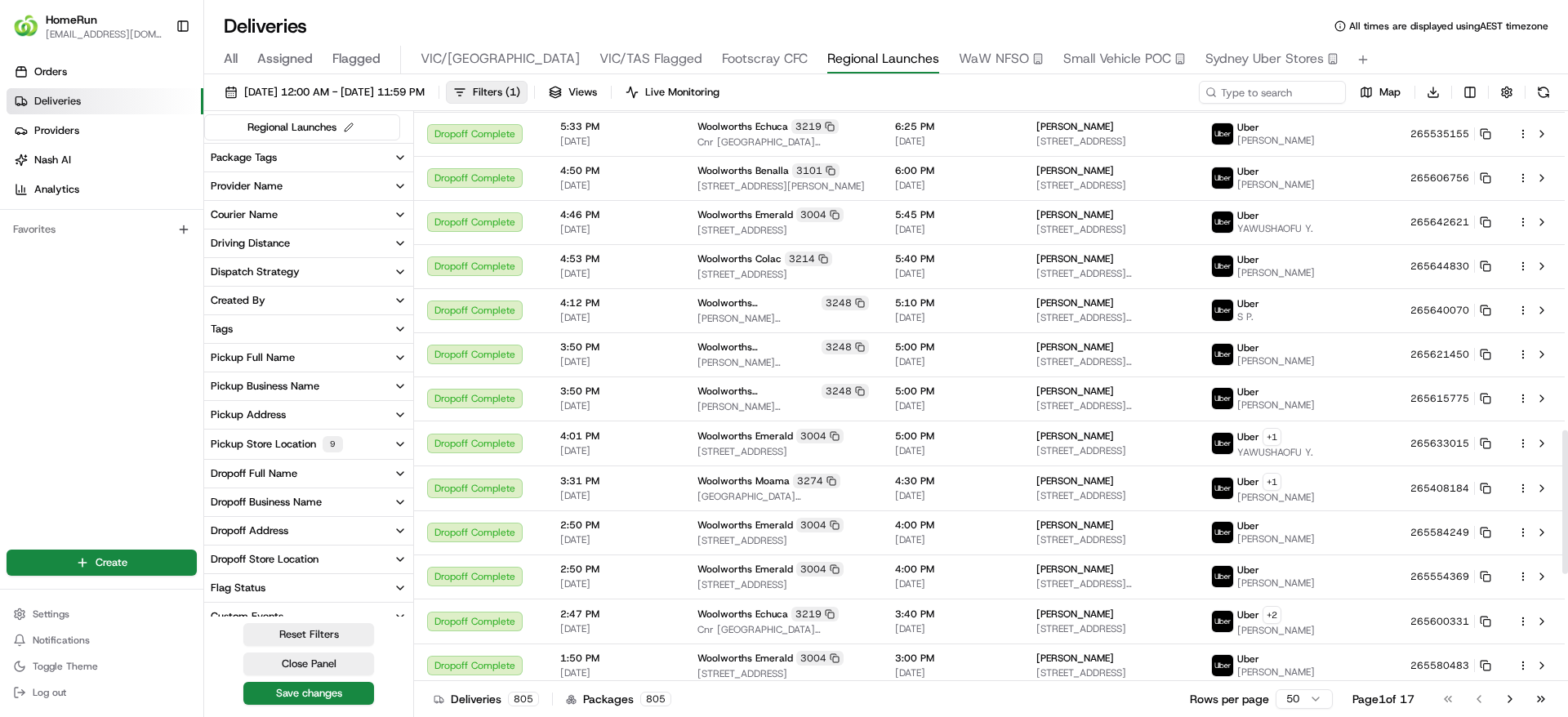
click at [399, 442] on icon "button" at bounding box center [400, 445] width 13 height 13
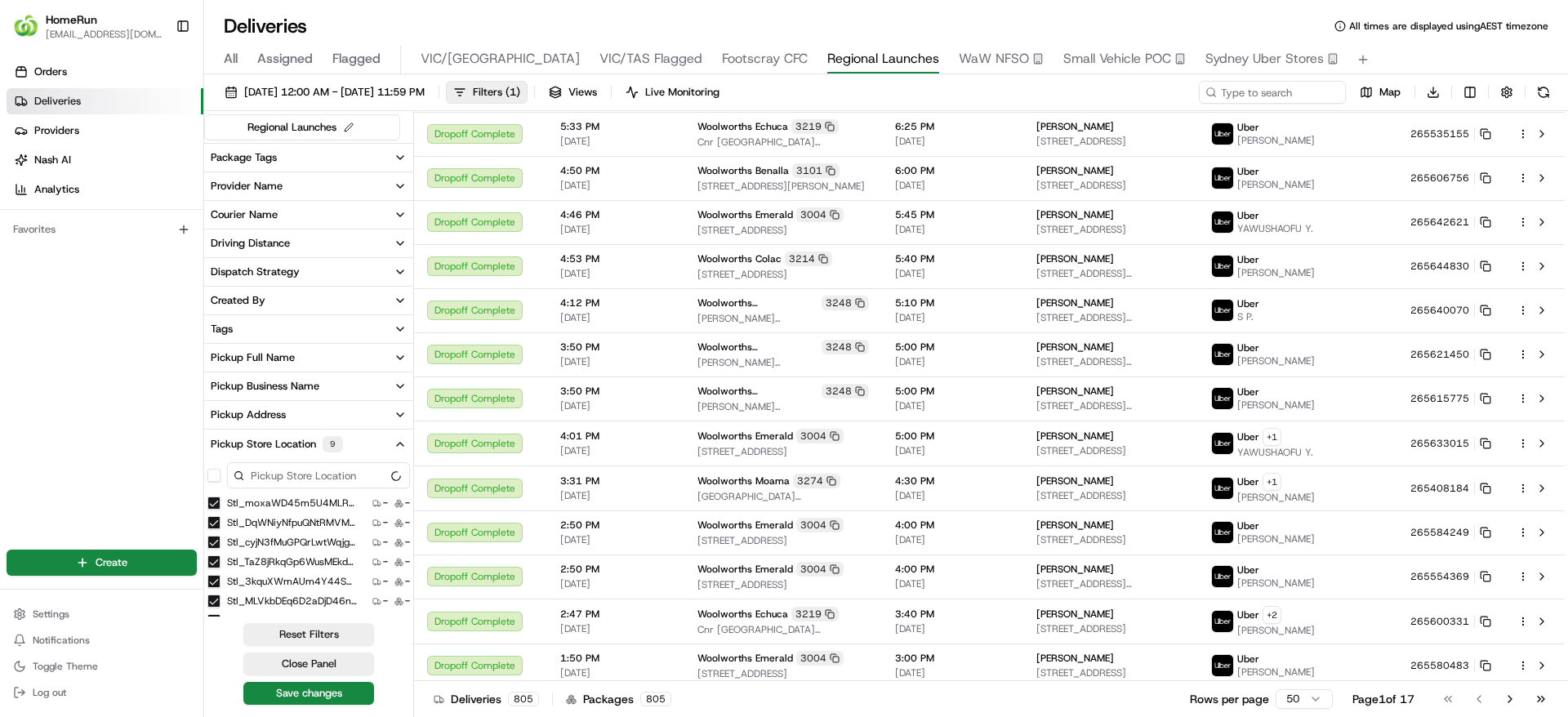
click at [359, 472] on input at bounding box center [318, 476] width 183 height 26
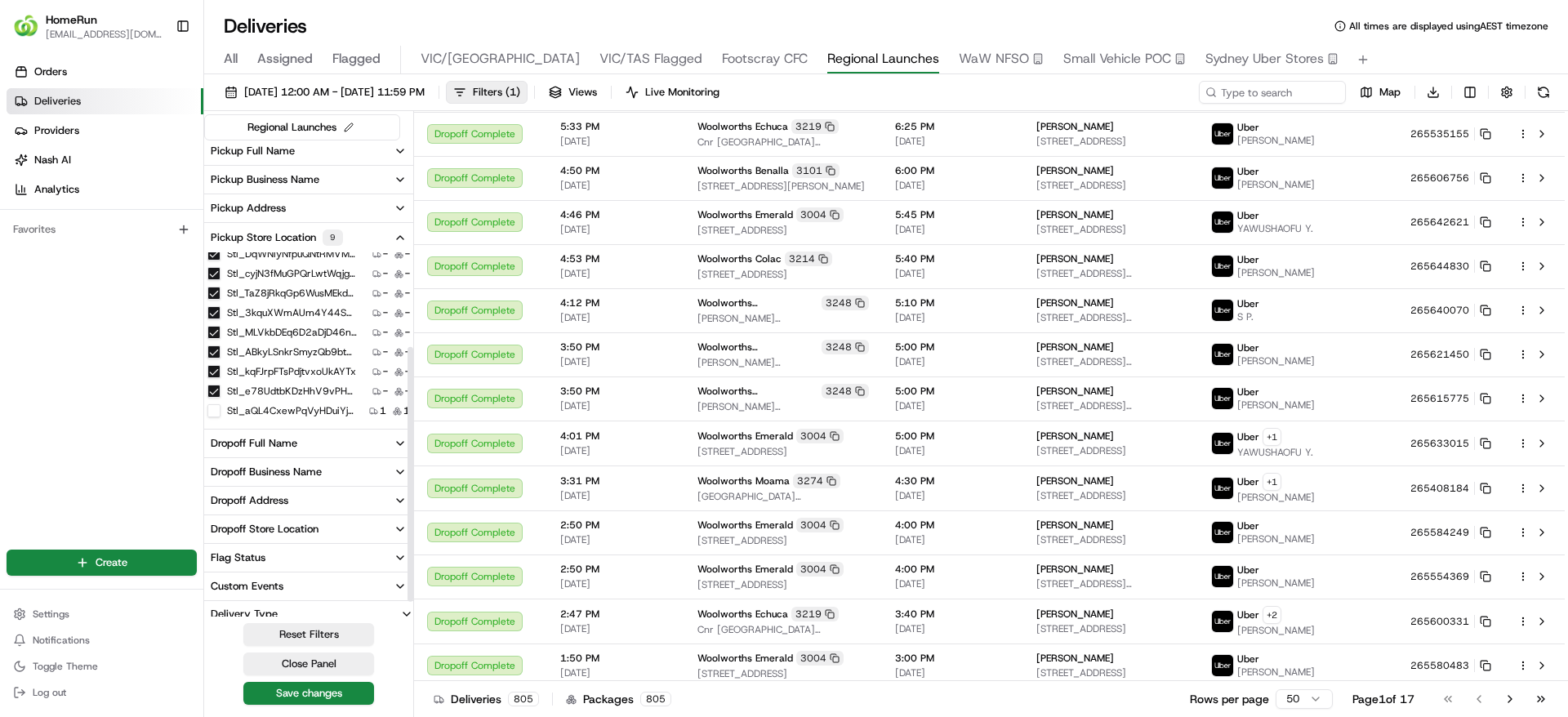
scroll to position [386, 0]
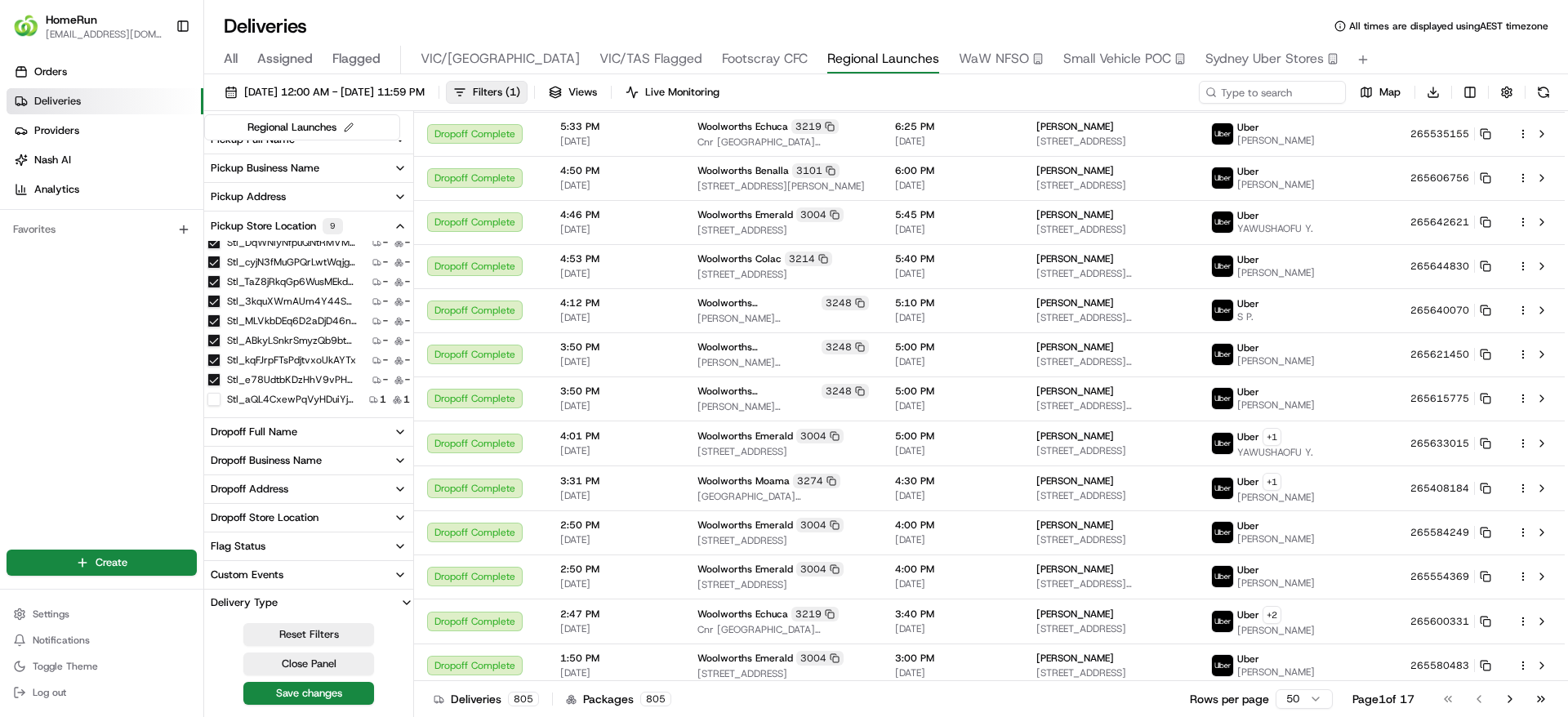
type input "horsham"
click at [212, 396] on button "stl_aQL4CxewPqVyHDuiYjPPsR" at bounding box center [214, 399] width 13 height 13
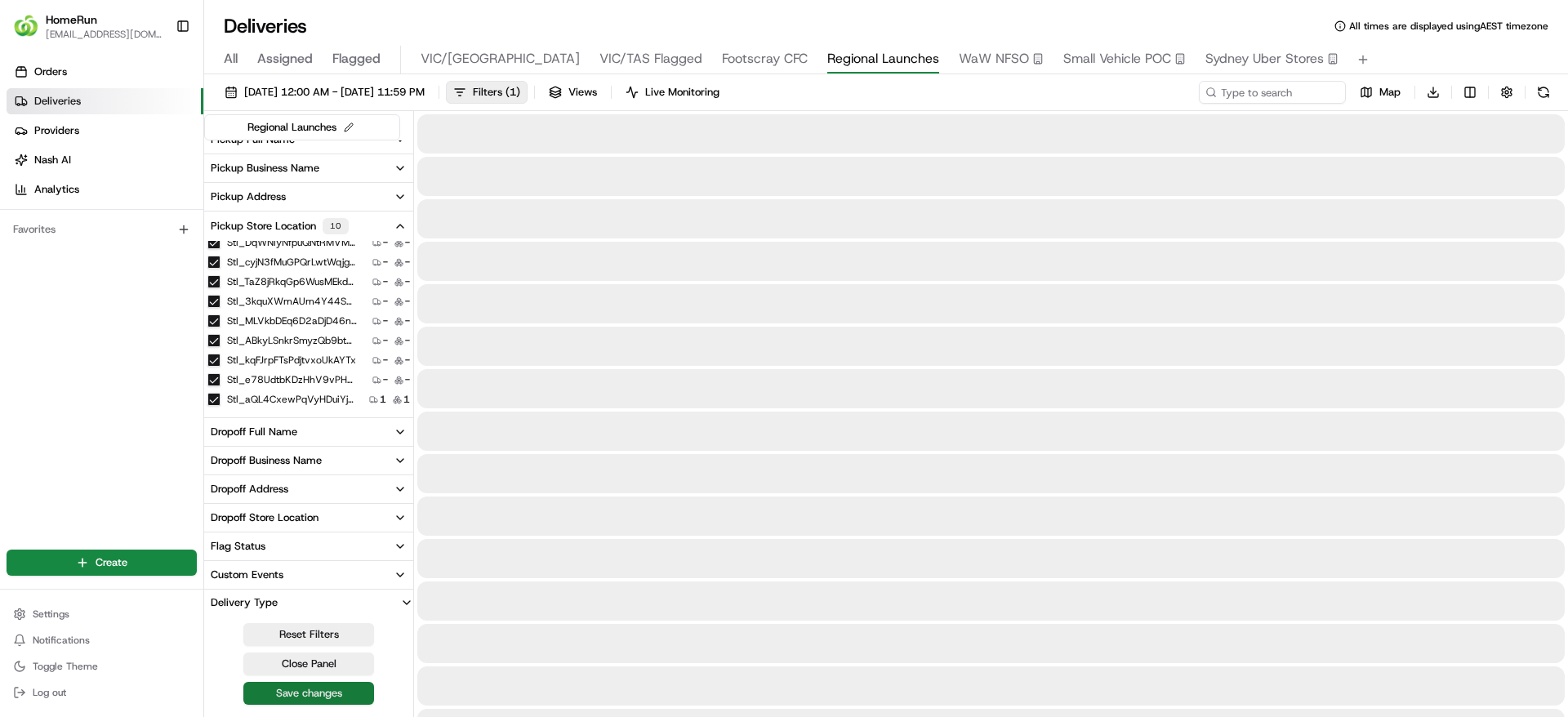
click at [311, 700] on button "Save changes" at bounding box center [309, 693] width 131 height 23
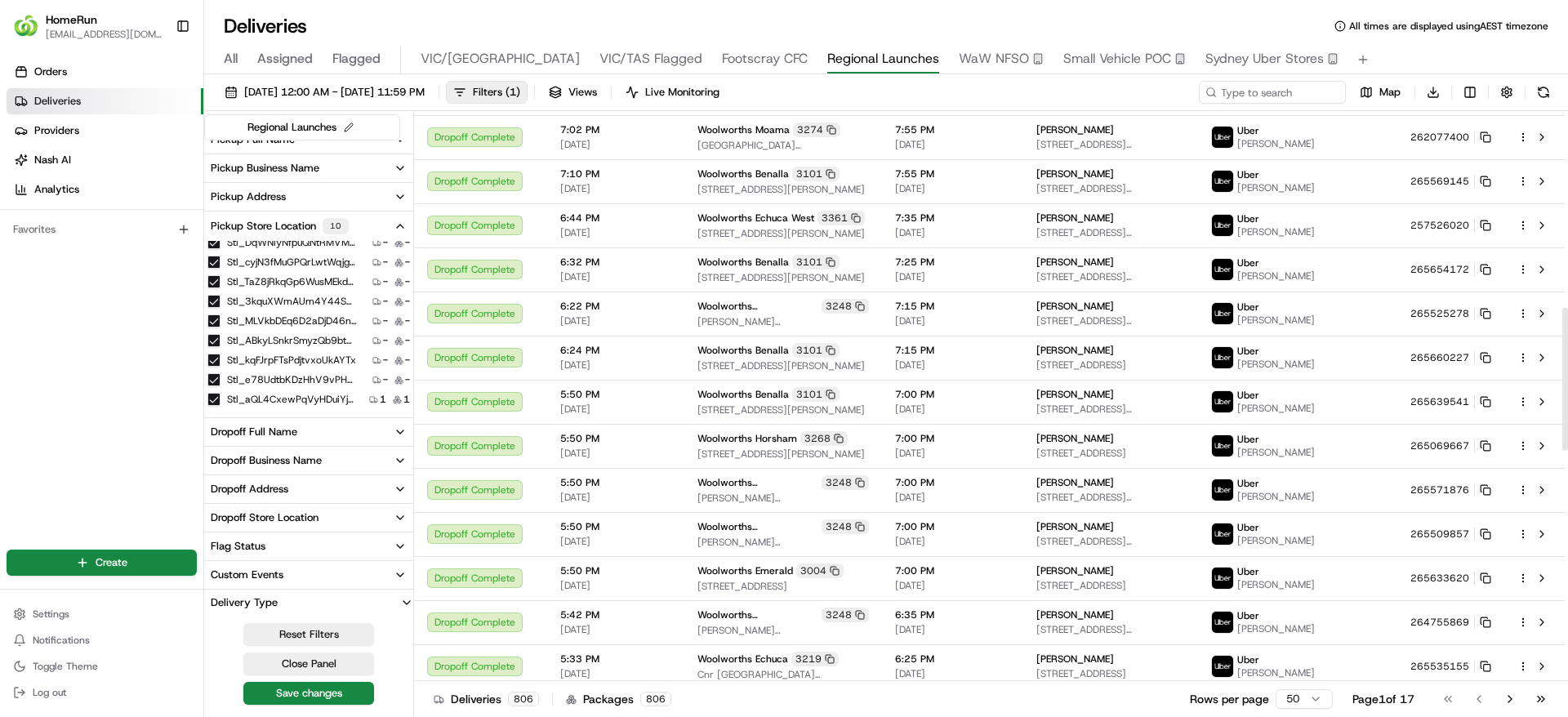
scroll to position [786, 0]
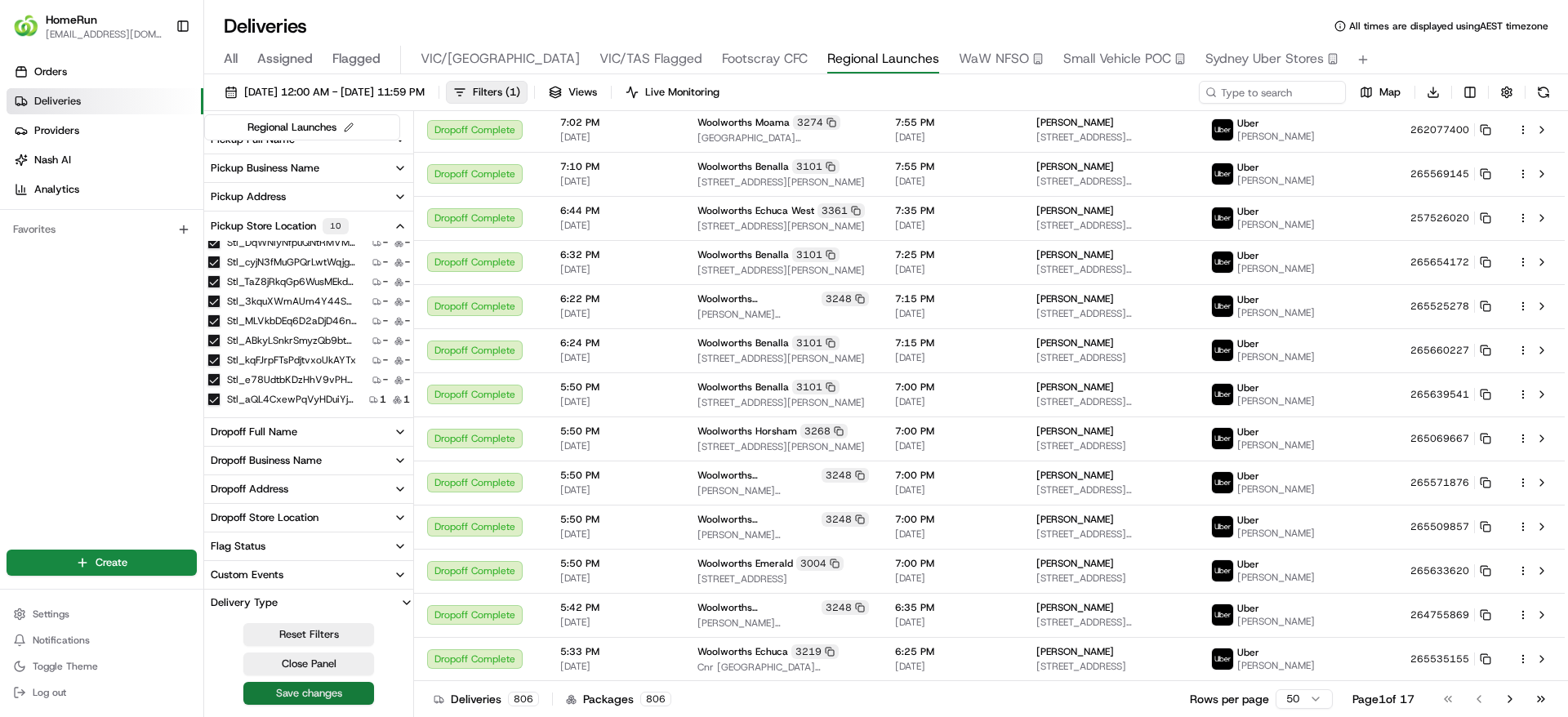
click at [249, 685] on button "Save changes" at bounding box center [309, 693] width 131 height 23
click at [86, 611] on button "Settings" at bounding box center [101, 614] width 190 height 23
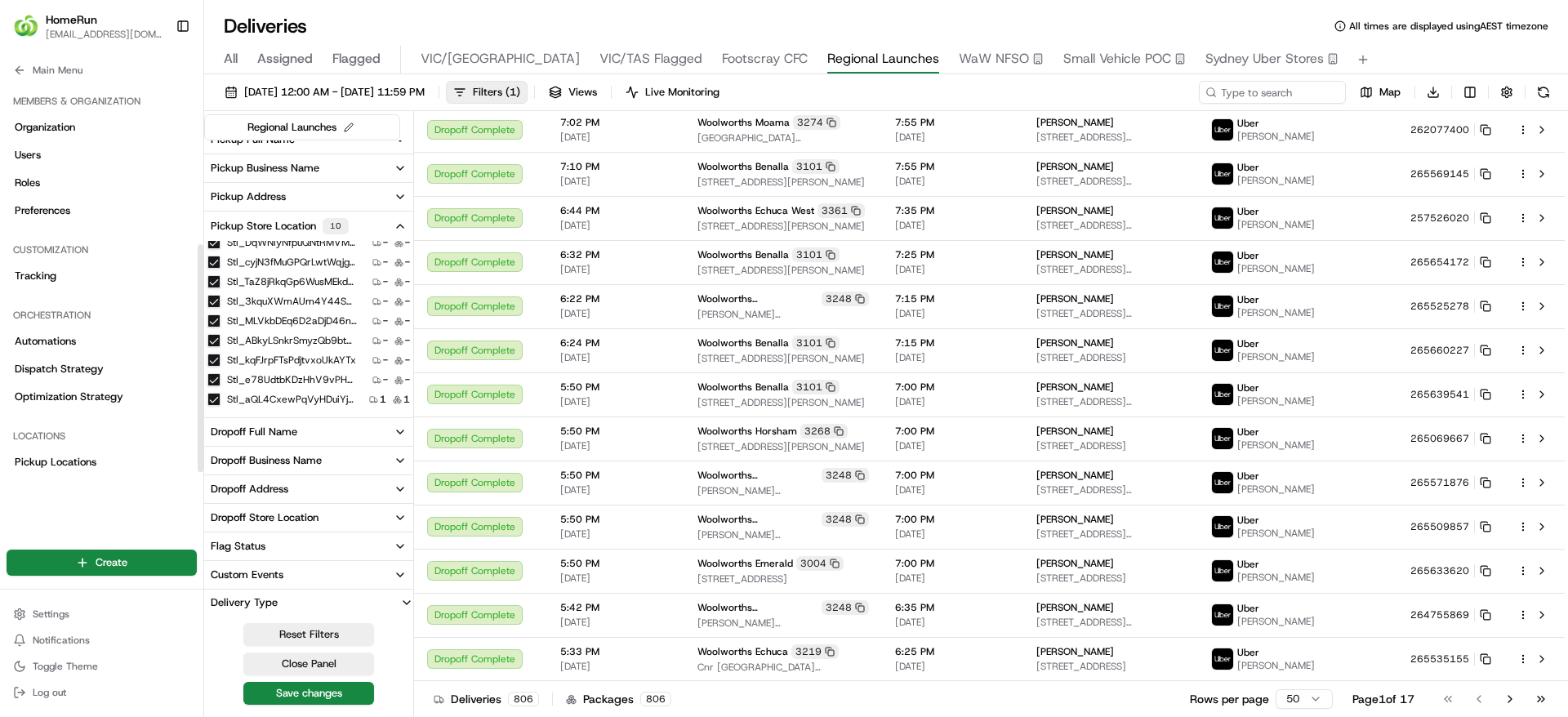
scroll to position [280, 0]
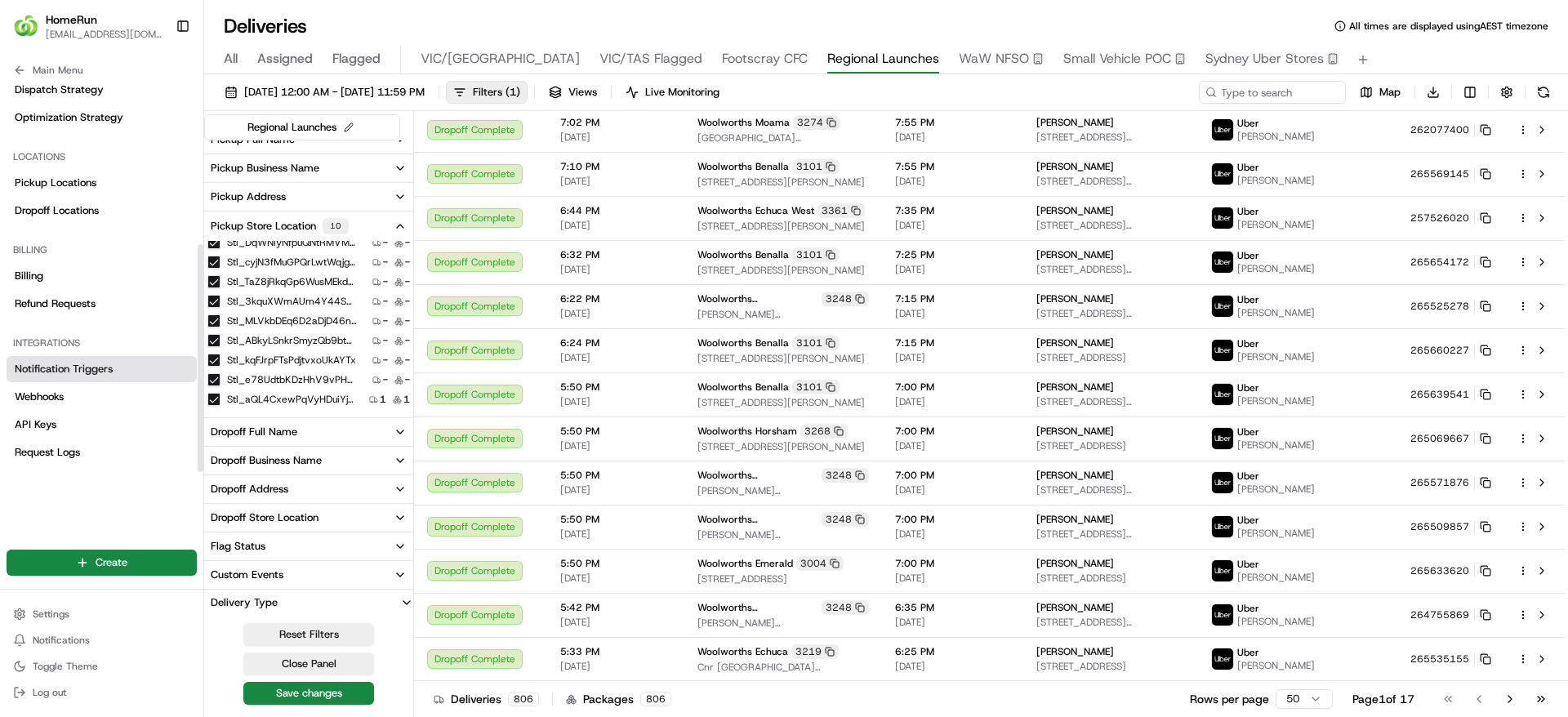
click at [76, 378] on link "Notification Triggers" at bounding box center [101, 369] width 190 height 26
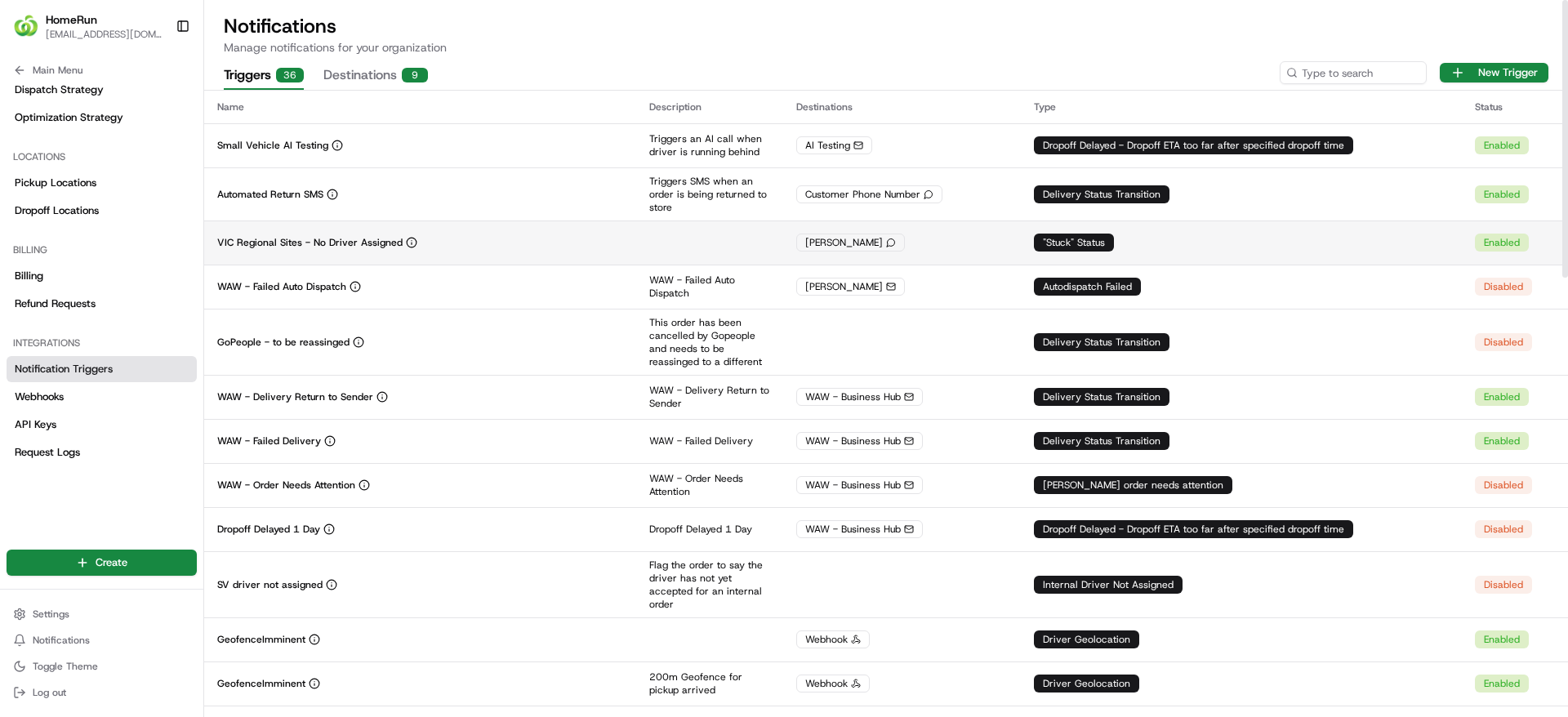
click at [532, 249] on div "VIC Regional Sites - No Driver Assigned" at bounding box center [421, 242] width 406 height 13
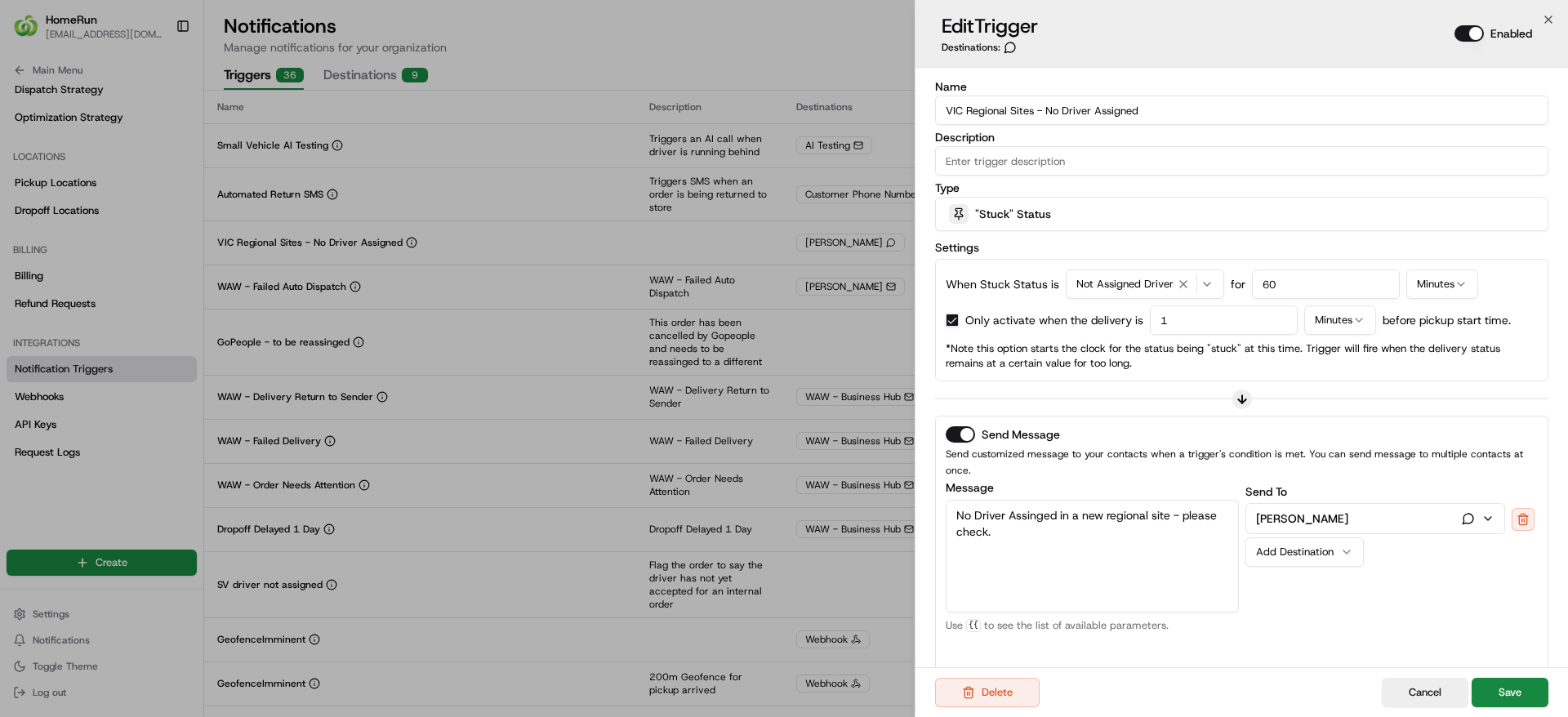
scroll to position [181, 0]
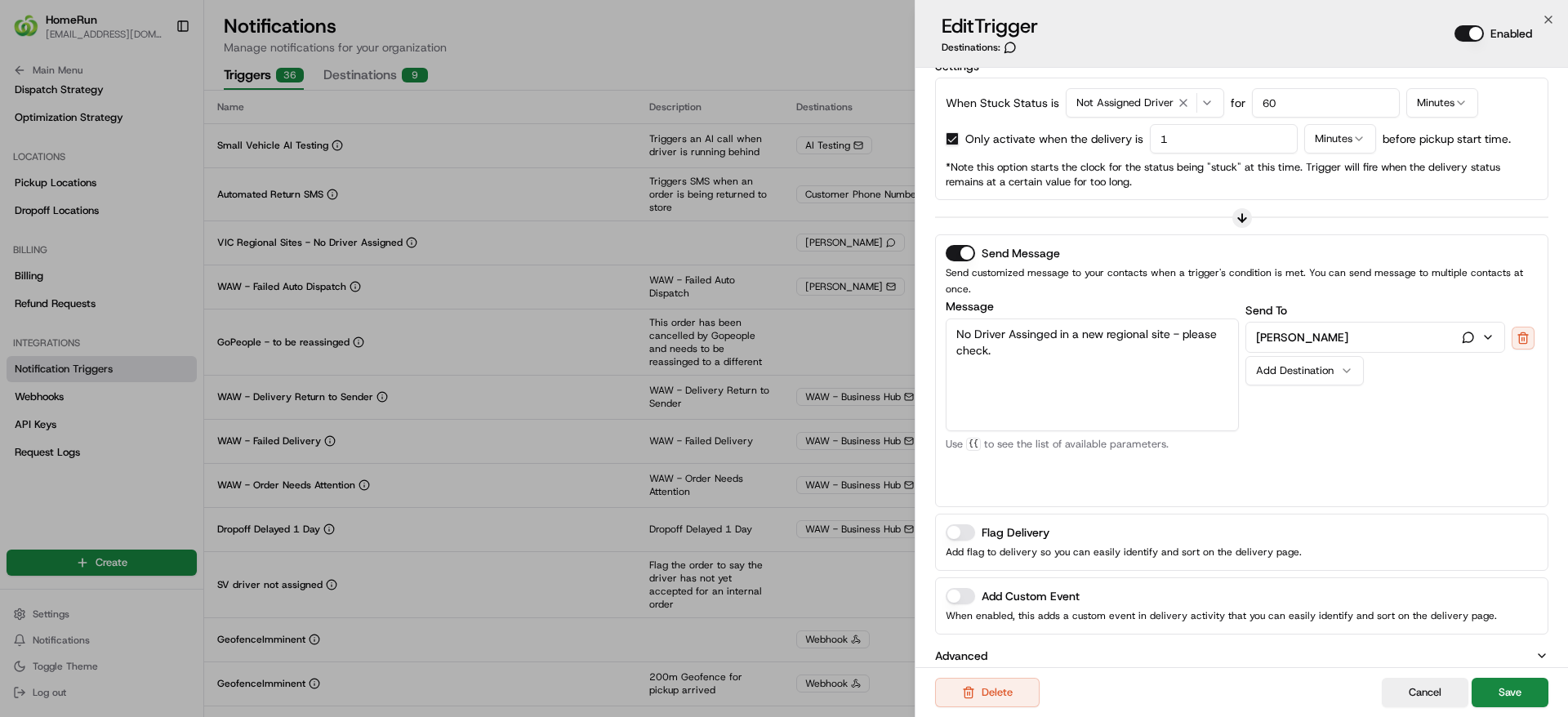
click at [972, 648] on p "Advanced" at bounding box center [961, 656] width 52 height 16
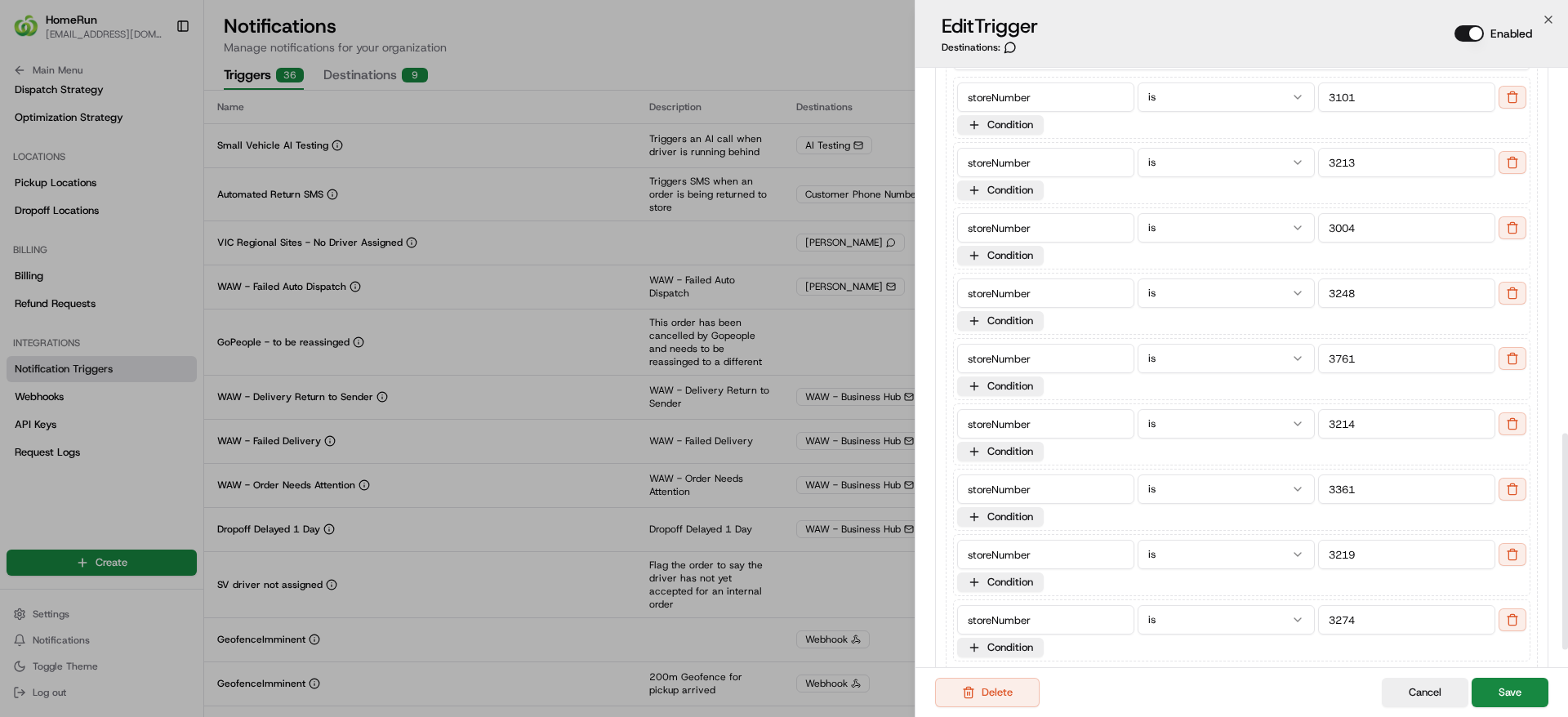
scroll to position [1064, 0]
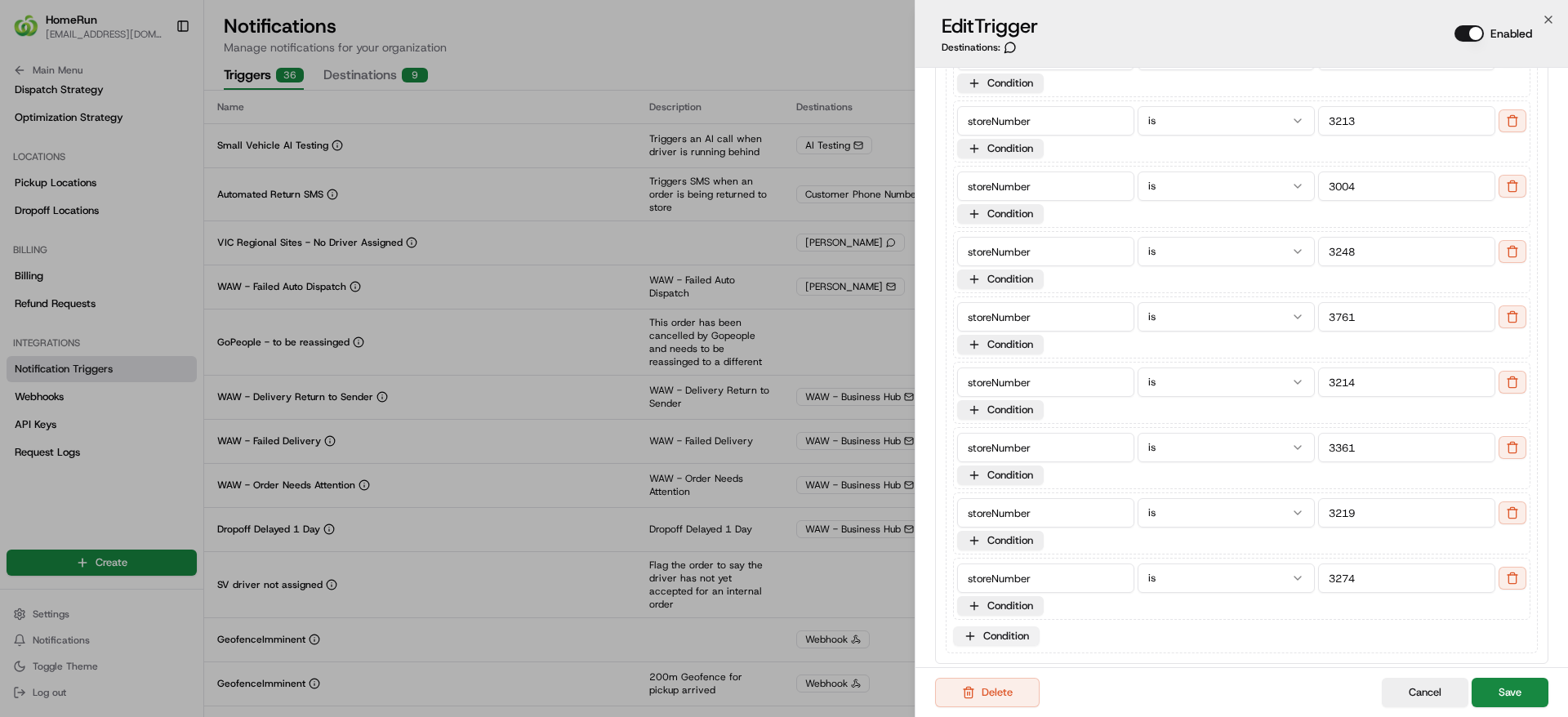
click at [1010, 627] on button "Condition" at bounding box center [996, 637] width 87 height 20
drag, startPoint x: 891, startPoint y: 562, endPoint x: 836, endPoint y: 561, distance: 55.0
click at [836, 561] on body "HomeRun jfindlay@woolworths.com.au Toggle Sidebar Orders Deliveries Providers N…" at bounding box center [784, 358] width 1568 height 717
click at [1025, 630] on input at bounding box center [1045, 644] width 178 height 29
paste input "storeNumber"
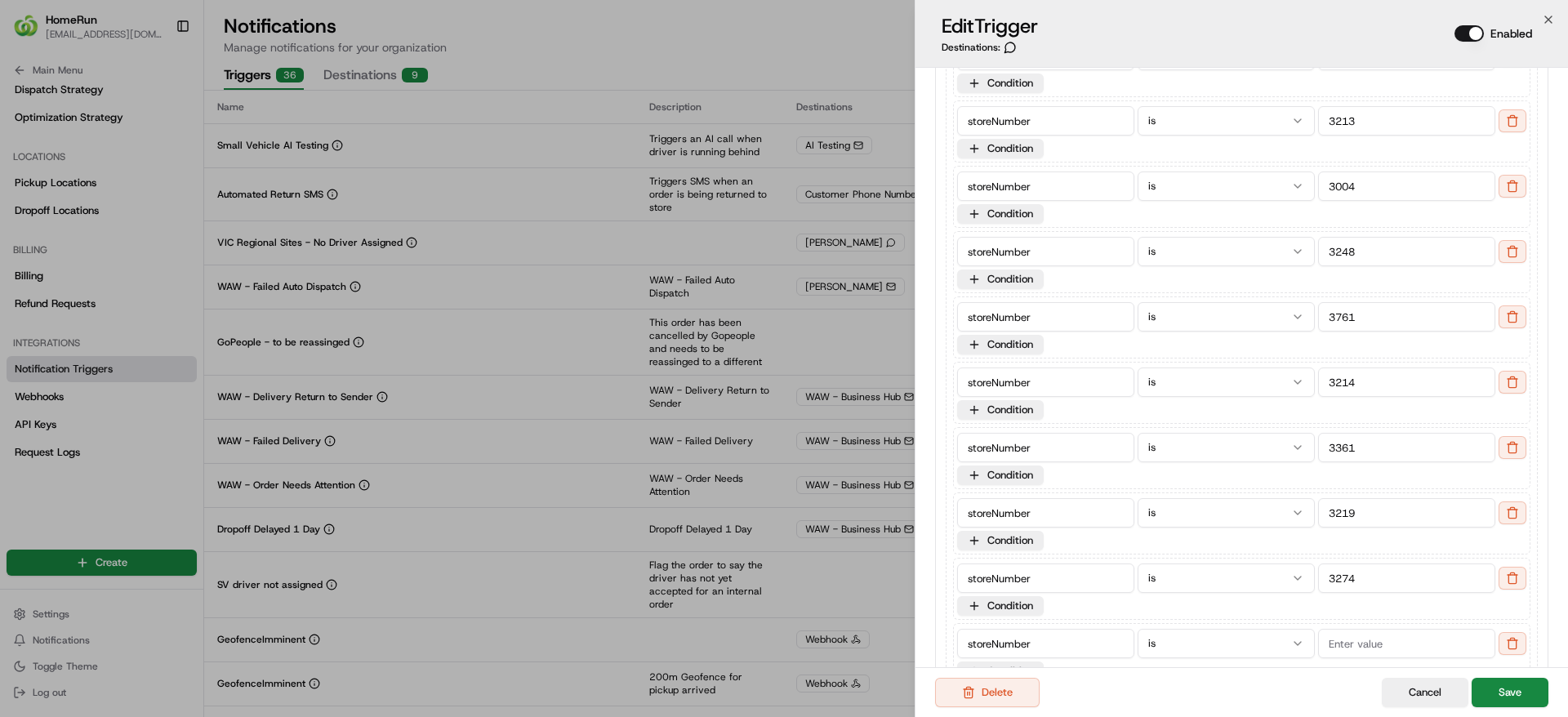
type input "storeNumber"
click at [1351, 630] on input at bounding box center [1407, 644] width 178 height 29
type input "3268"
drag, startPoint x: 1388, startPoint y: 493, endPoint x: 1296, endPoint y: 493, distance: 92.0
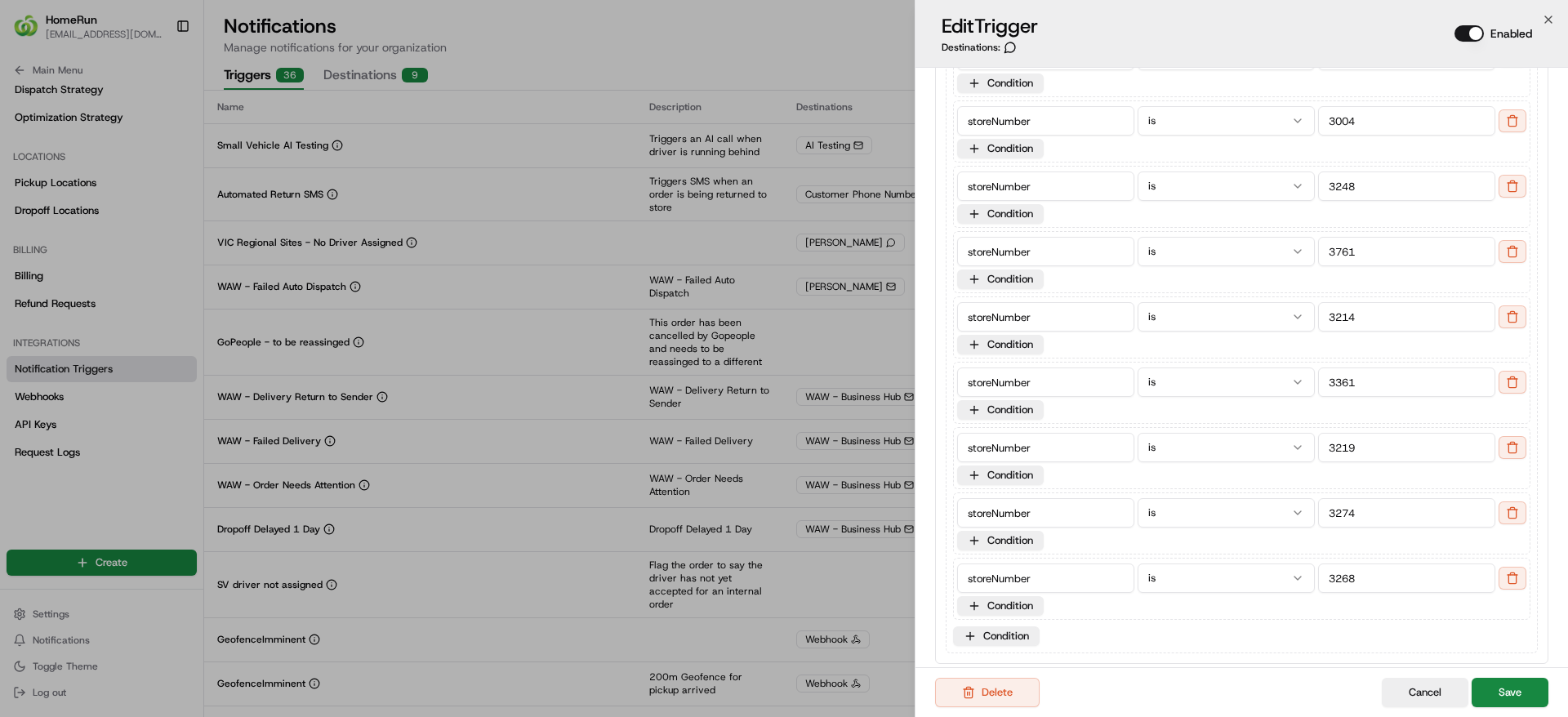
click at [1296, 497] on div "storeNumber is 3274" at bounding box center [1241, 513] width 569 height 33
drag, startPoint x: 1395, startPoint y: 422, endPoint x: 1288, endPoint y: 416, distance: 107.2
click at [1288, 432] on div "storeNumber is 3219" at bounding box center [1241, 448] width 569 height 33
drag, startPoint x: 1369, startPoint y: 362, endPoint x: 1282, endPoint y: 354, distance: 87.4
click at [1282, 366] on div "storeNumber is 3361" at bounding box center [1241, 383] width 569 height 33
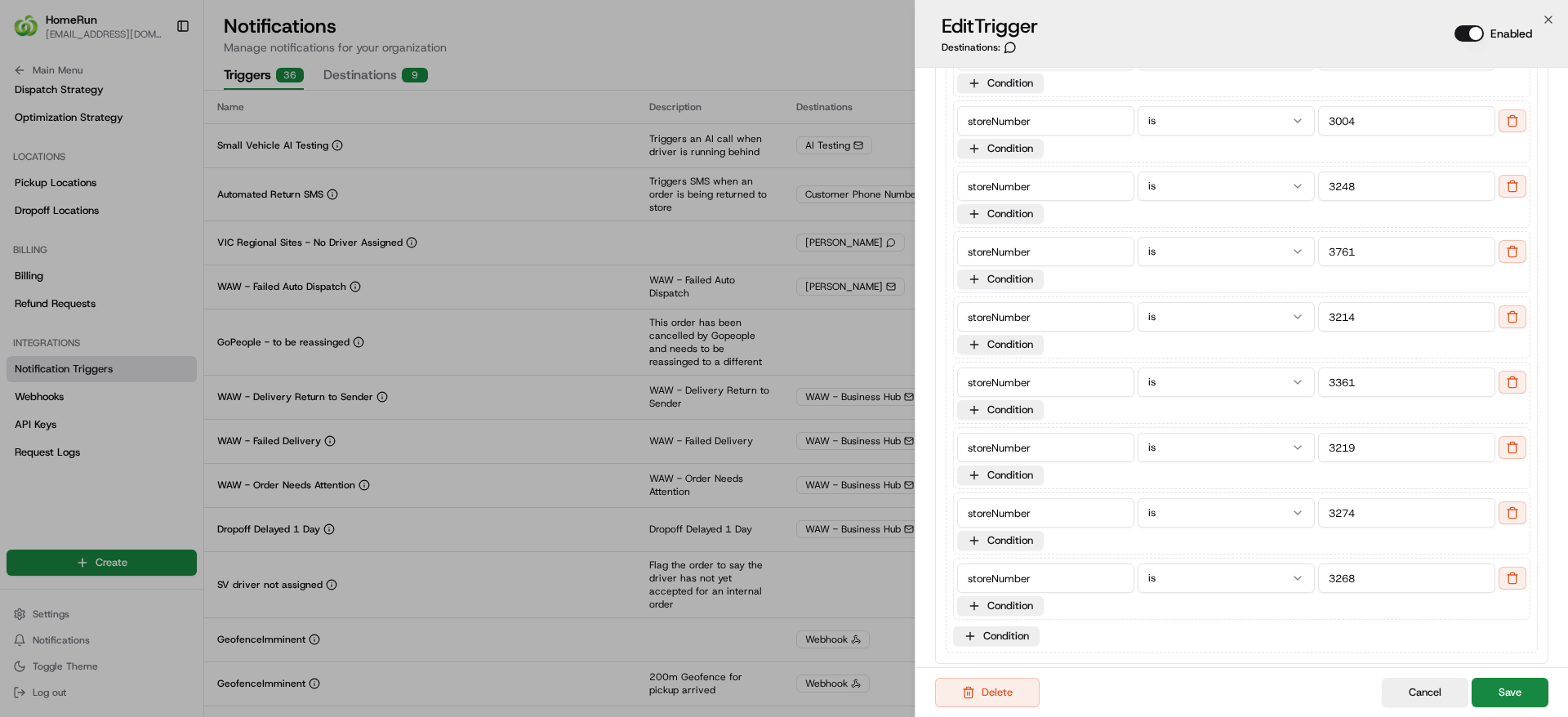
drag, startPoint x: 1369, startPoint y: 299, endPoint x: 1285, endPoint y: 302, distance: 84.1
click at [1285, 302] on div "storeNumber is 3214" at bounding box center [1241, 317] width 569 height 33
drag, startPoint x: 1380, startPoint y: 234, endPoint x: 1288, endPoint y: 234, distance: 92.0
click at [1288, 235] on div "storeNumber is 3761" at bounding box center [1241, 251] width 569 height 33
drag, startPoint x: 1362, startPoint y: 169, endPoint x: 1288, endPoint y: 169, distance: 74.0
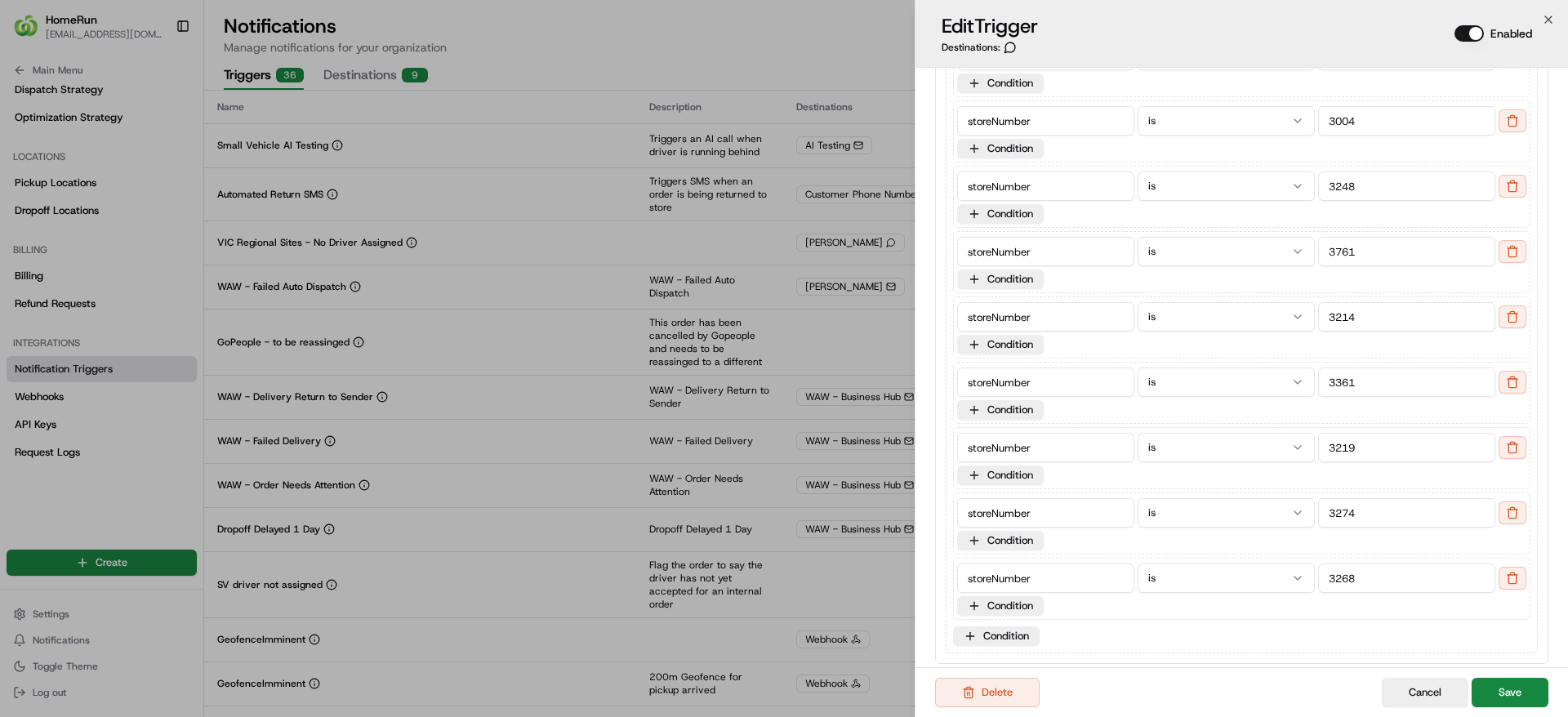
click at [1288, 170] on div "storeNumber is 3248" at bounding box center [1241, 187] width 569 height 33
click at [1501, 689] on button "Save" at bounding box center [1510, 692] width 76 height 29
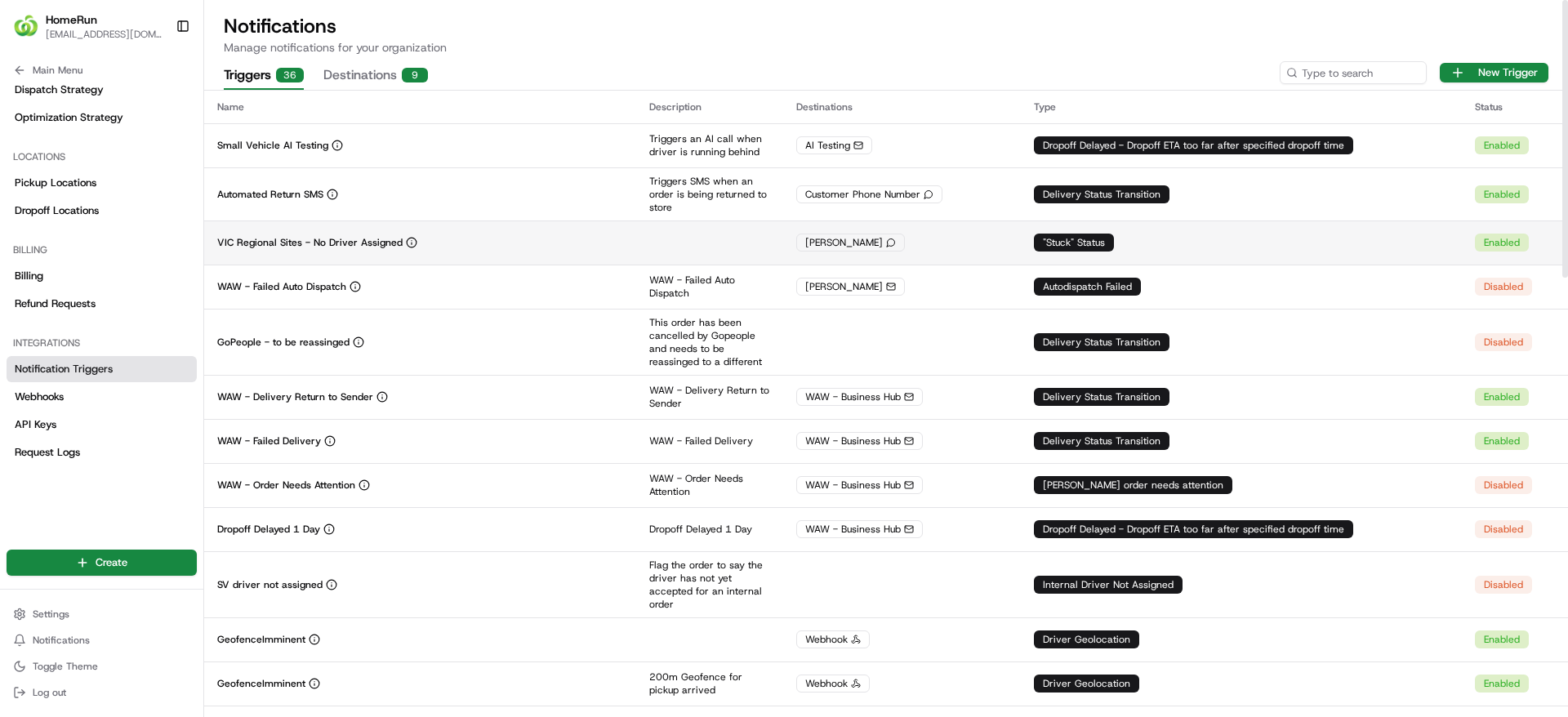
click at [433, 248] on div "VIC Regional Sites - No Driver Assigned" at bounding box center [421, 242] width 406 height 13
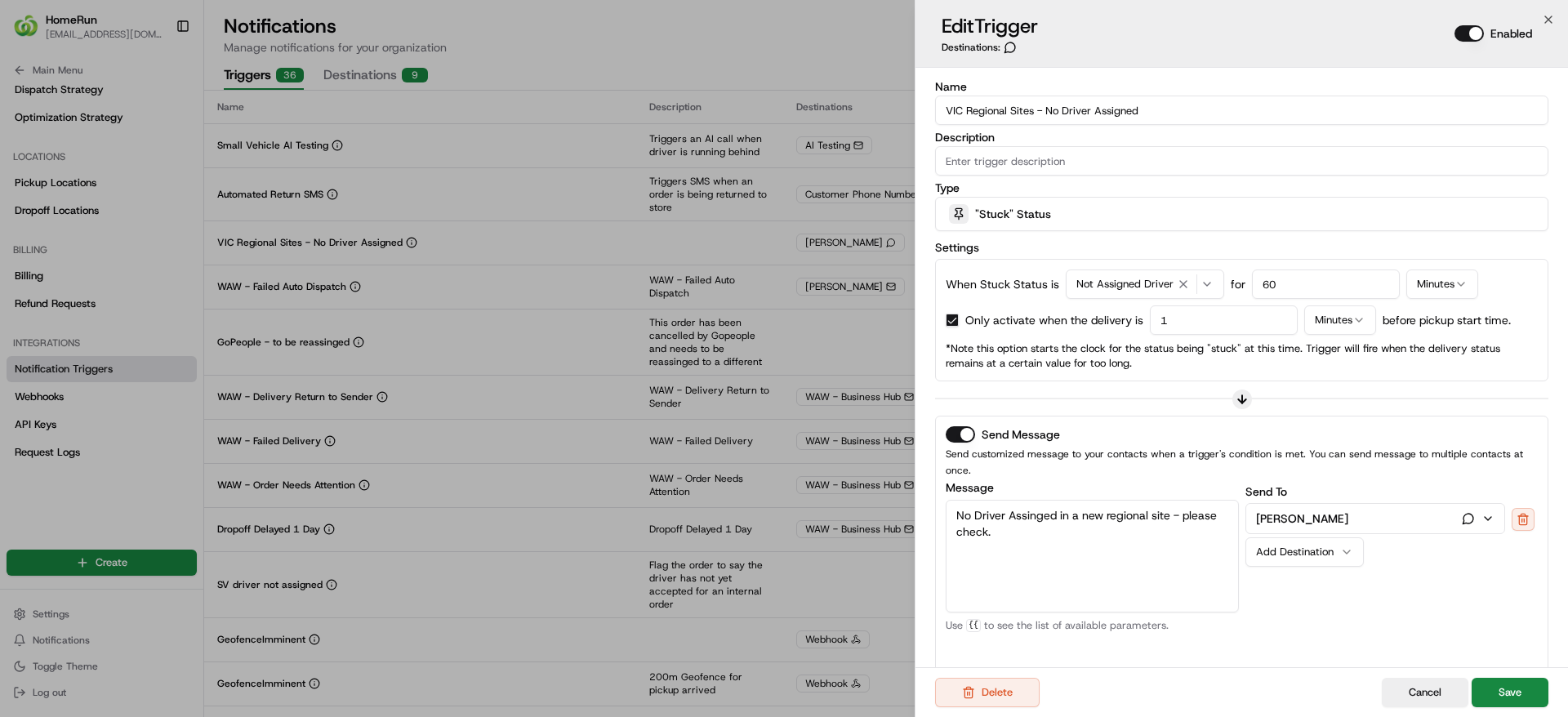
scroll to position [181, 0]
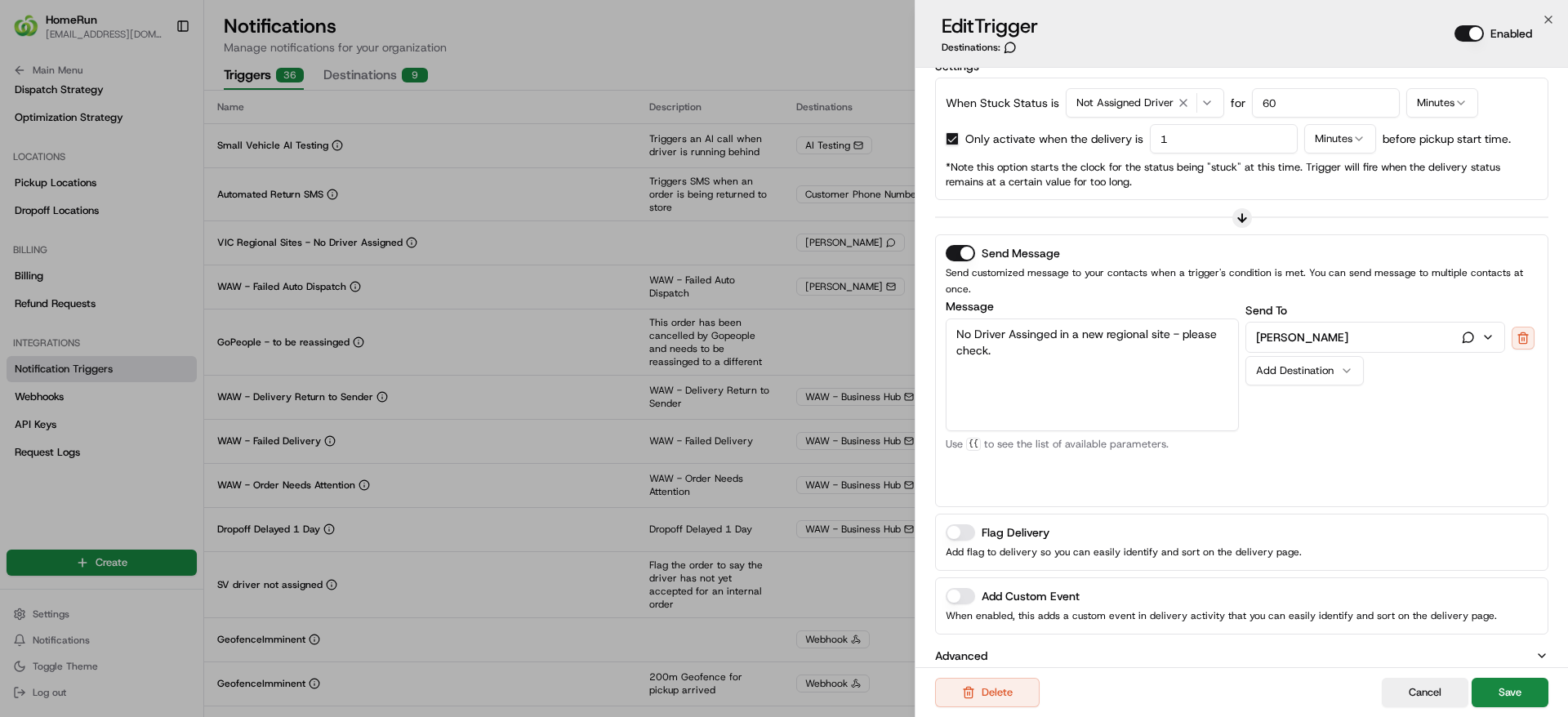
click at [1029, 648] on button "Advanced" at bounding box center [1242, 656] width 614 height 16
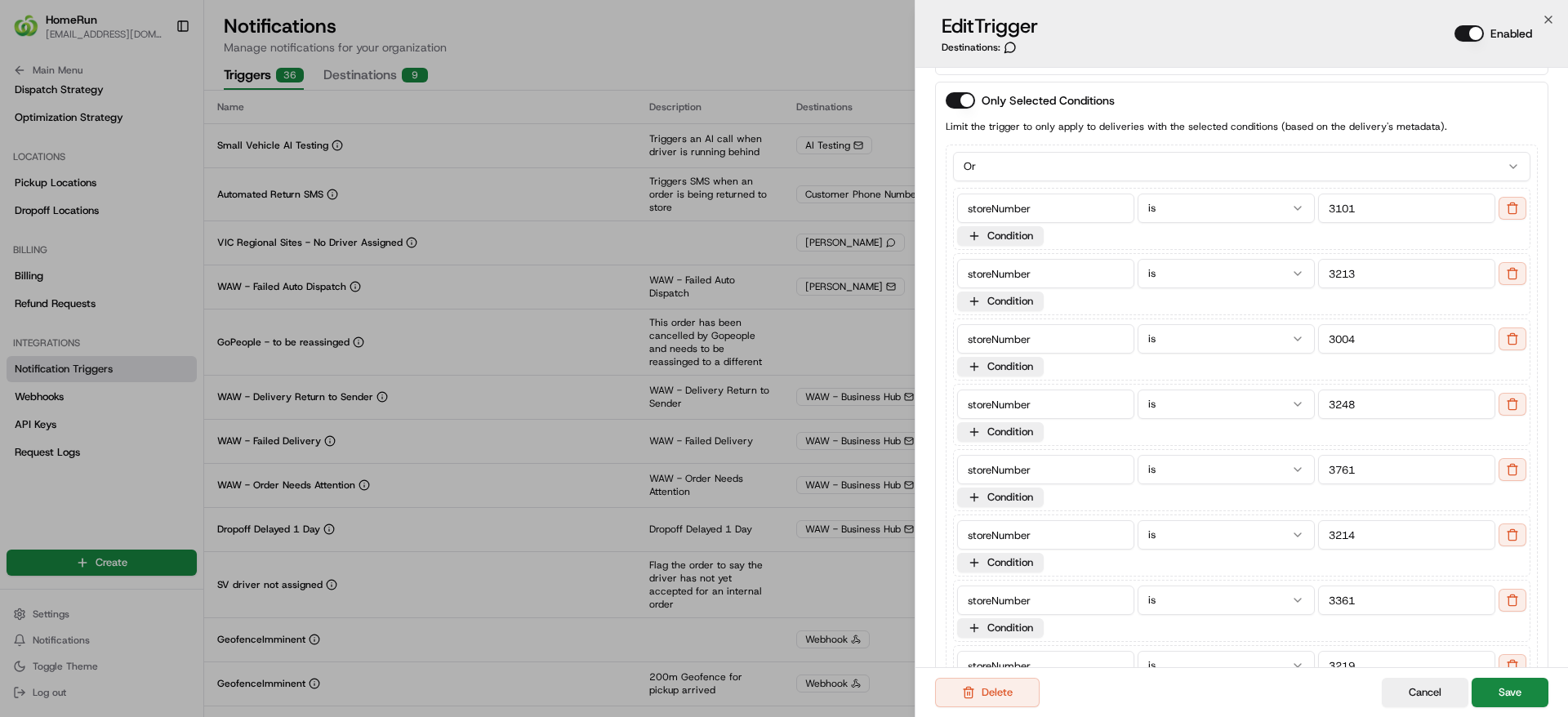
scroll to position [1130, 0]
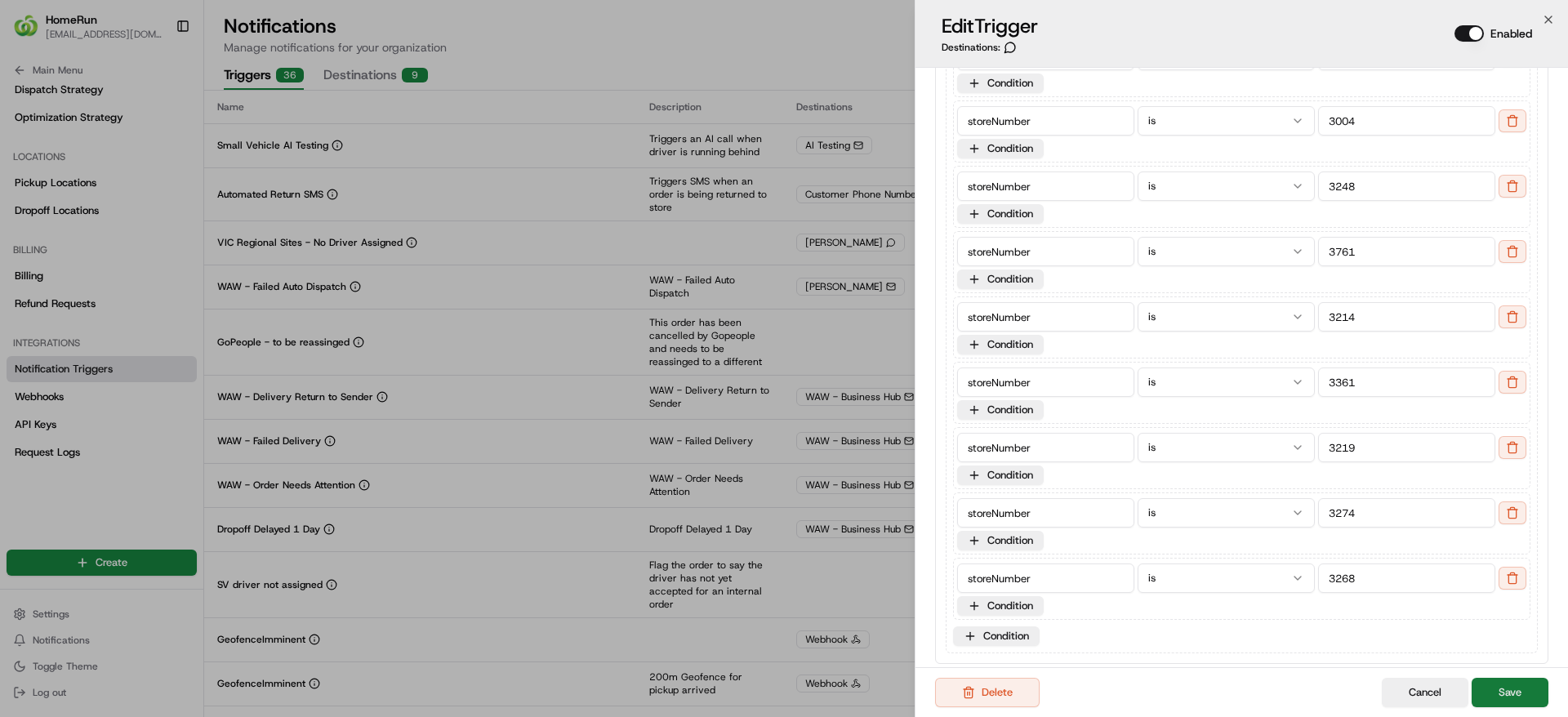
click at [1502, 694] on button "Save" at bounding box center [1510, 692] width 76 height 29
